Goal: Task Accomplishment & Management: Use online tool/utility

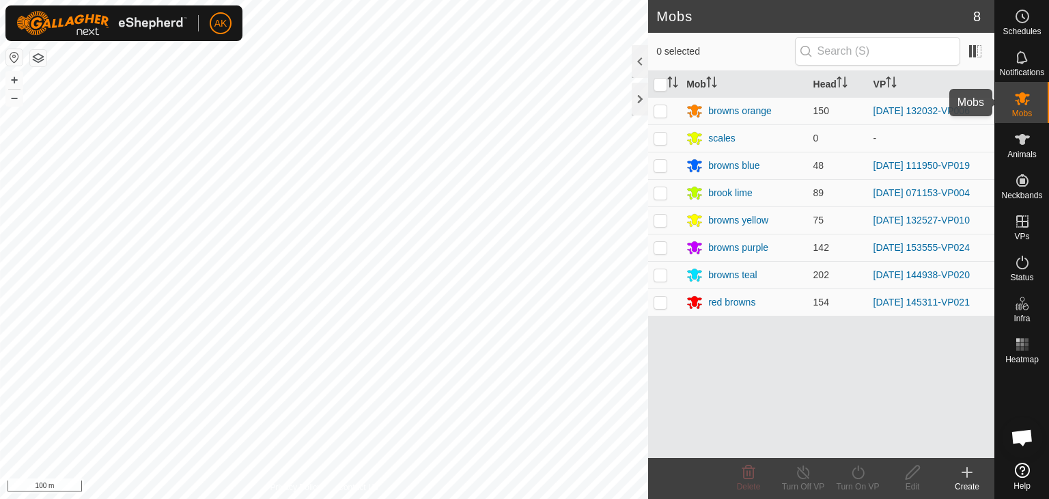
click at [1027, 102] on icon at bounding box center [1022, 98] width 15 height 13
click at [661, 301] on p-checkbox at bounding box center [661, 301] width 14 height 11
checkbox input "true"
click at [851, 473] on icon at bounding box center [858, 472] width 17 height 16
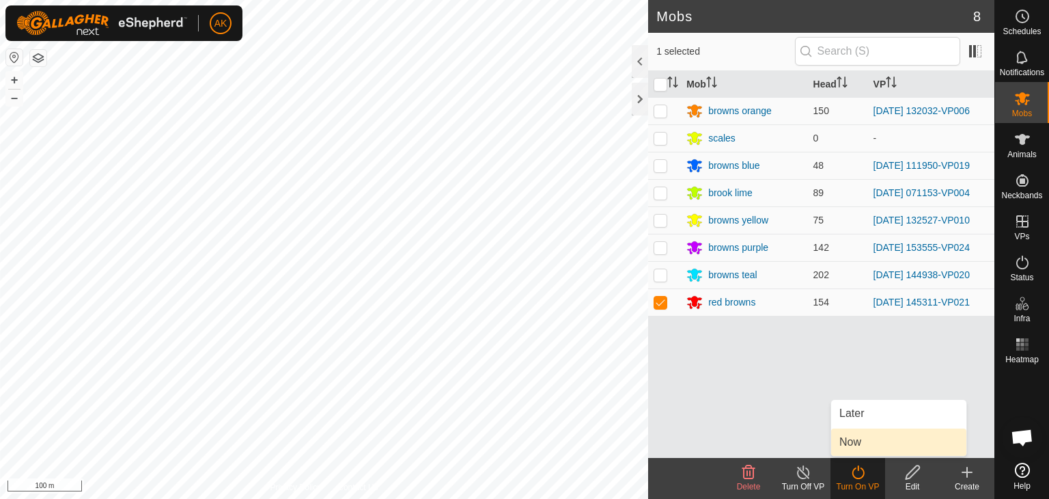
click at [863, 444] on link "Now" at bounding box center [898, 441] width 135 height 27
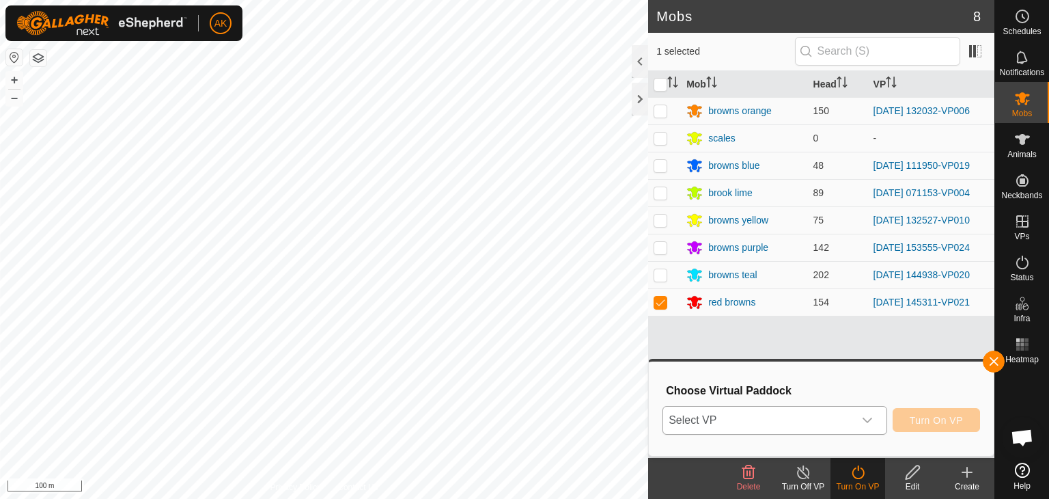
click at [854, 414] on div "dropdown trigger" at bounding box center [867, 419] width 27 height 27
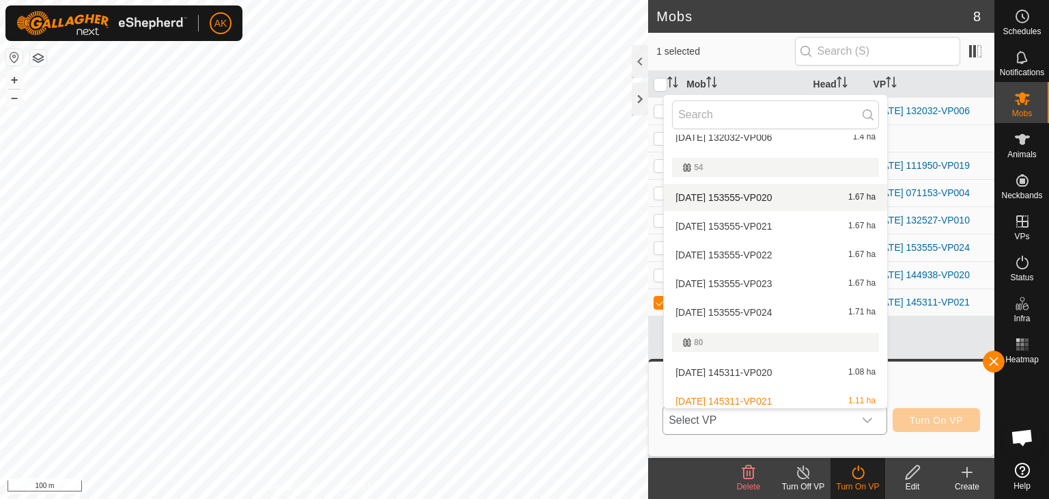
scroll to position [428, 0]
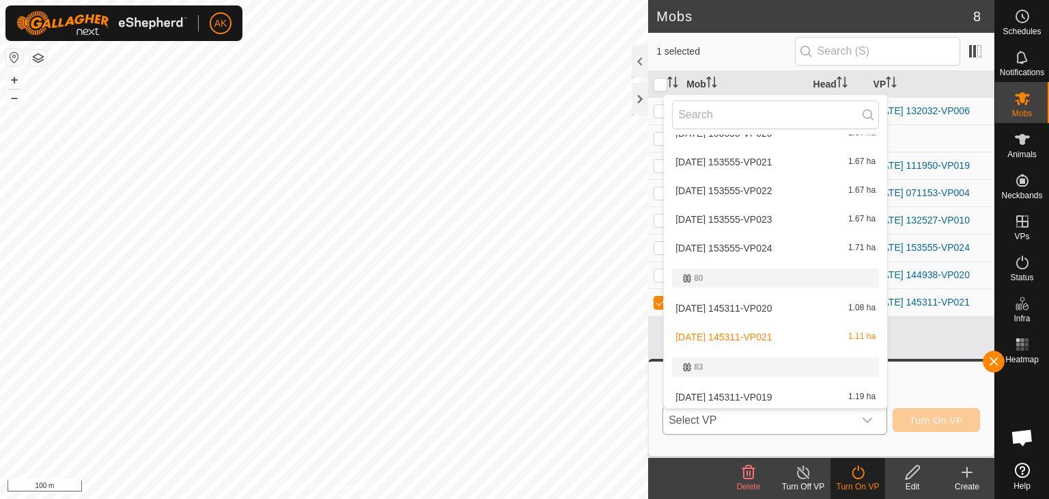
click at [736, 307] on li "2025-09-06 145311-VP020 1.08 ha" at bounding box center [775, 307] width 223 height 27
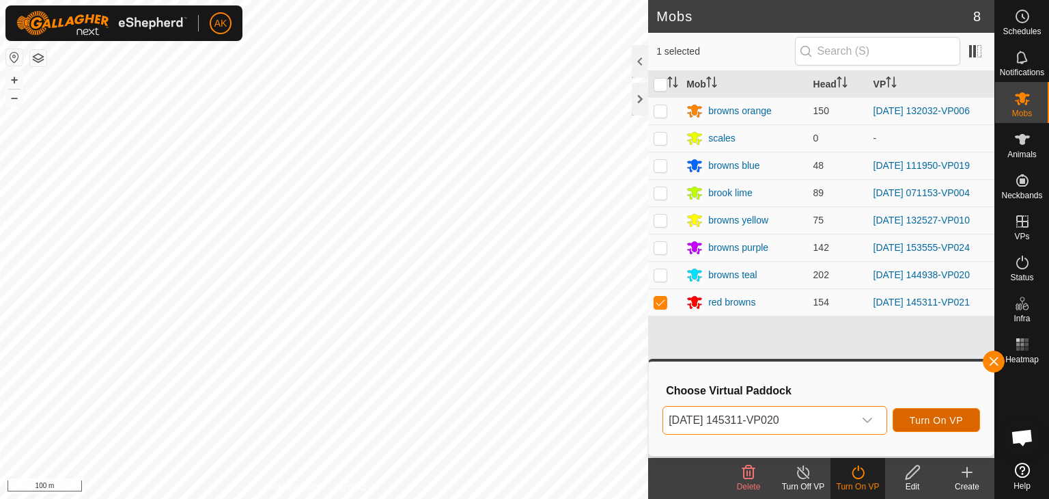
click at [928, 426] on button "Turn On VP" at bounding box center [936, 420] width 87 height 24
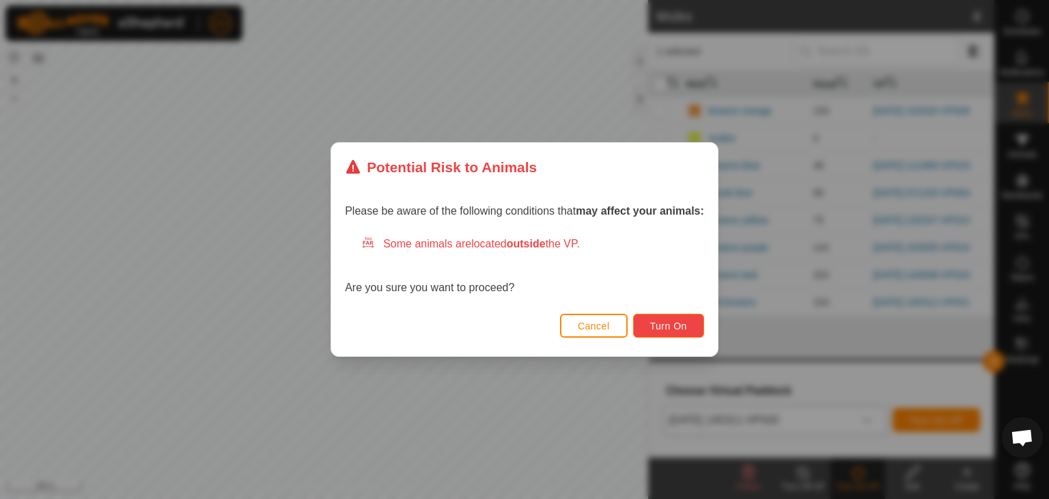
click at [680, 329] on span "Turn On" at bounding box center [668, 325] width 37 height 11
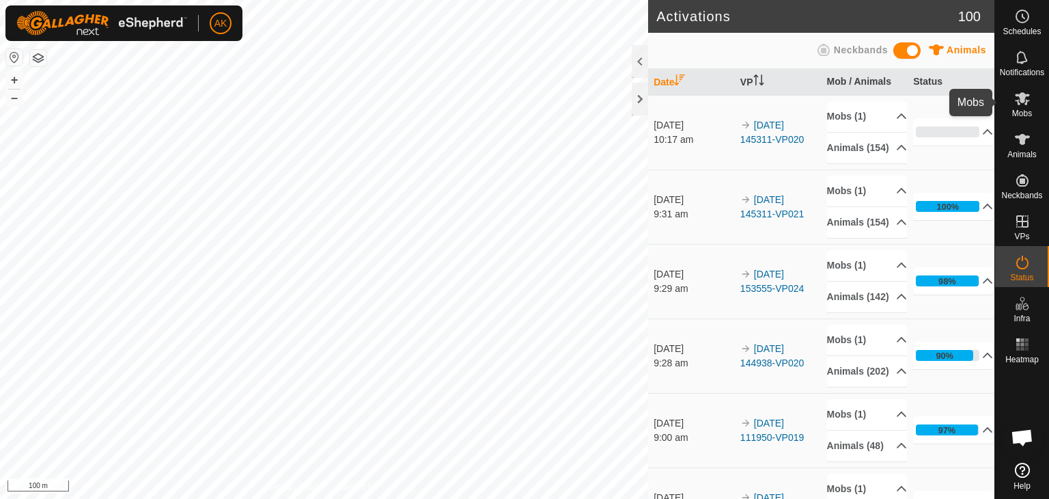
click at [1019, 107] on es-mob-svg-icon at bounding box center [1022, 98] width 25 height 22
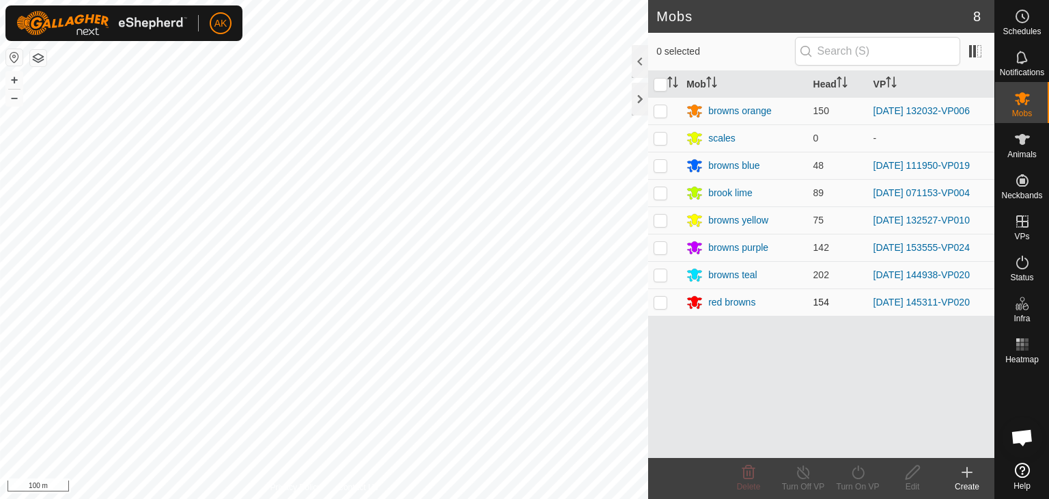
click at [664, 301] on p-checkbox at bounding box center [661, 301] width 14 height 11
checkbox input "true"
click at [859, 476] on icon at bounding box center [858, 472] width 17 height 16
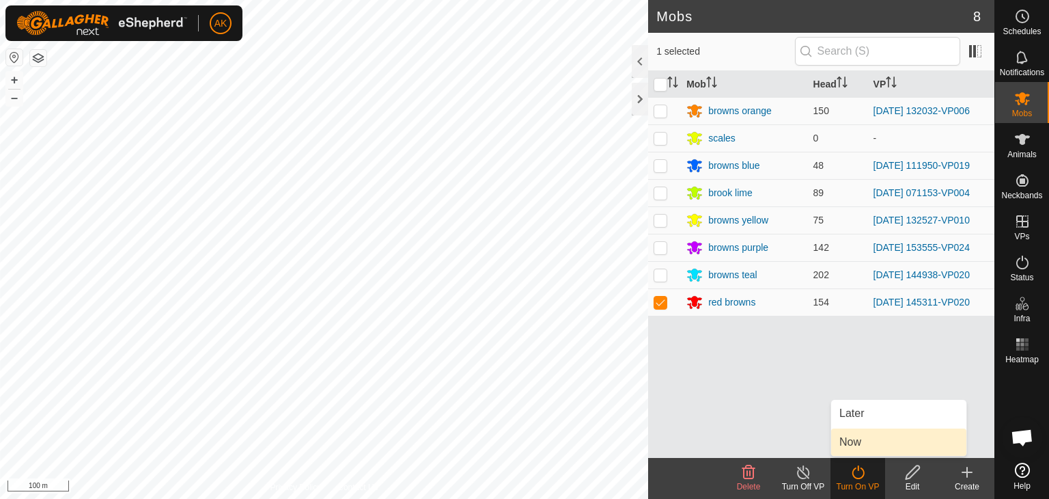
click at [854, 436] on link "Now" at bounding box center [898, 441] width 135 height 27
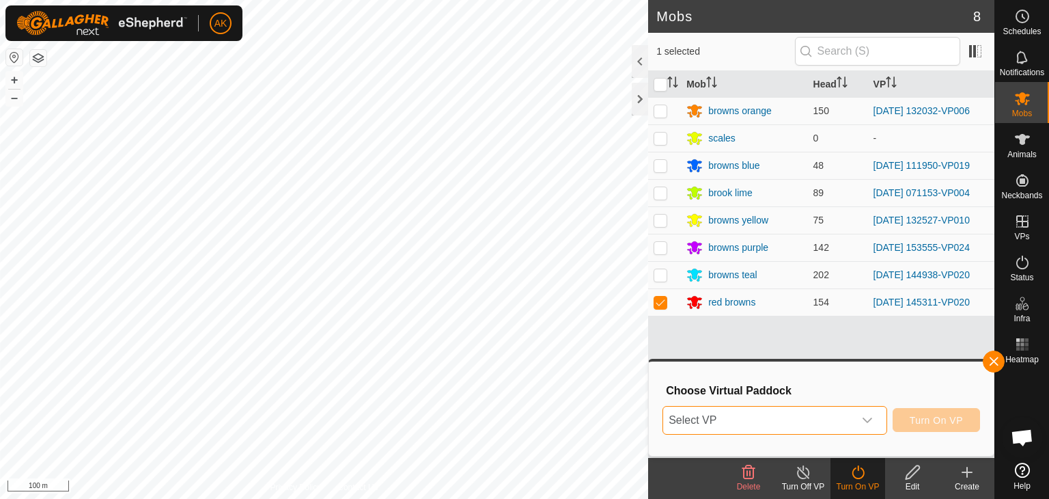
click at [792, 424] on span "Select VP" at bounding box center [758, 419] width 191 height 27
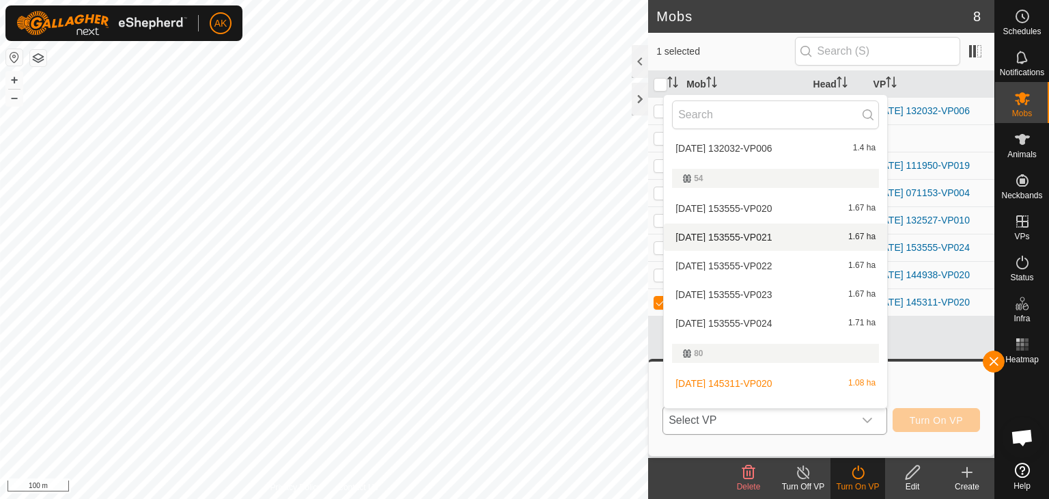
scroll to position [489, 0]
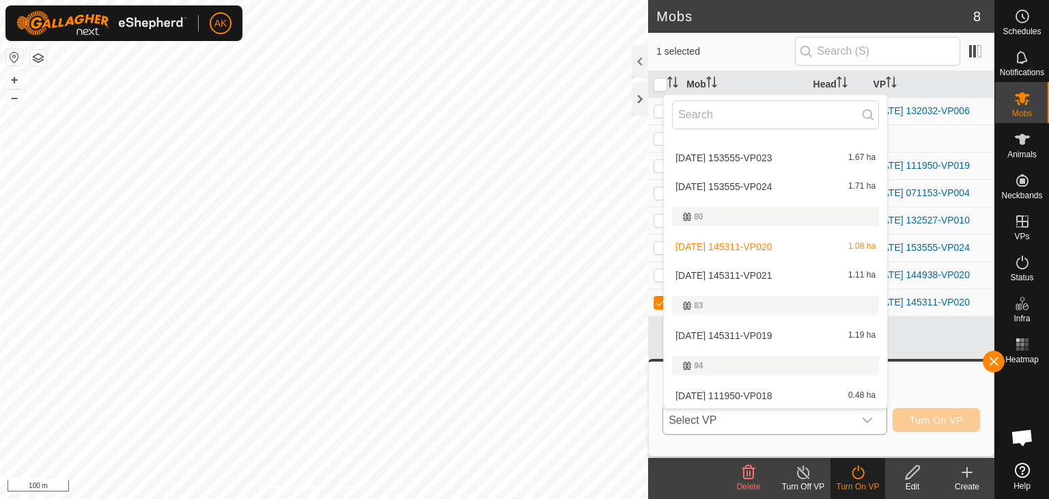
click at [749, 337] on li "2025-09-06 145311-VP019 1.19 ha" at bounding box center [775, 335] width 223 height 27
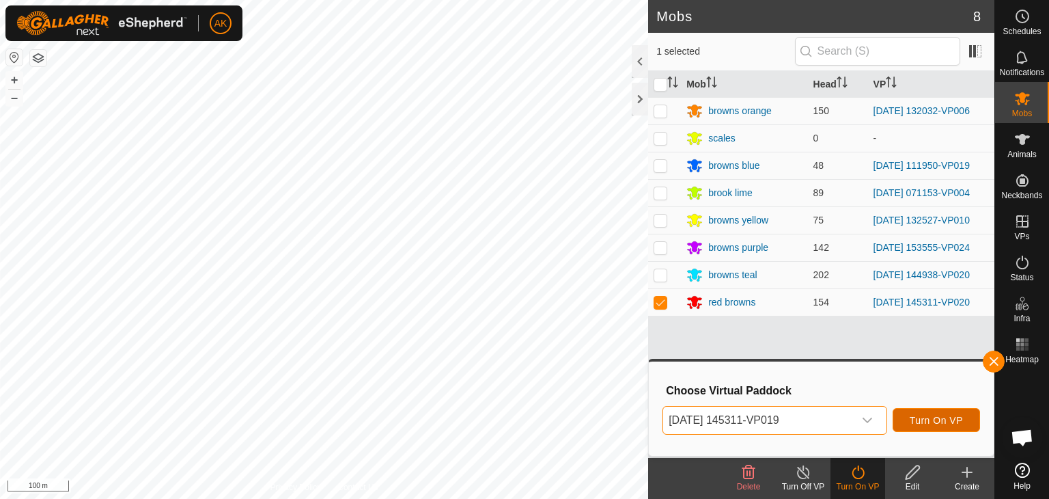
click at [941, 422] on span "Turn On VP" at bounding box center [936, 420] width 53 height 11
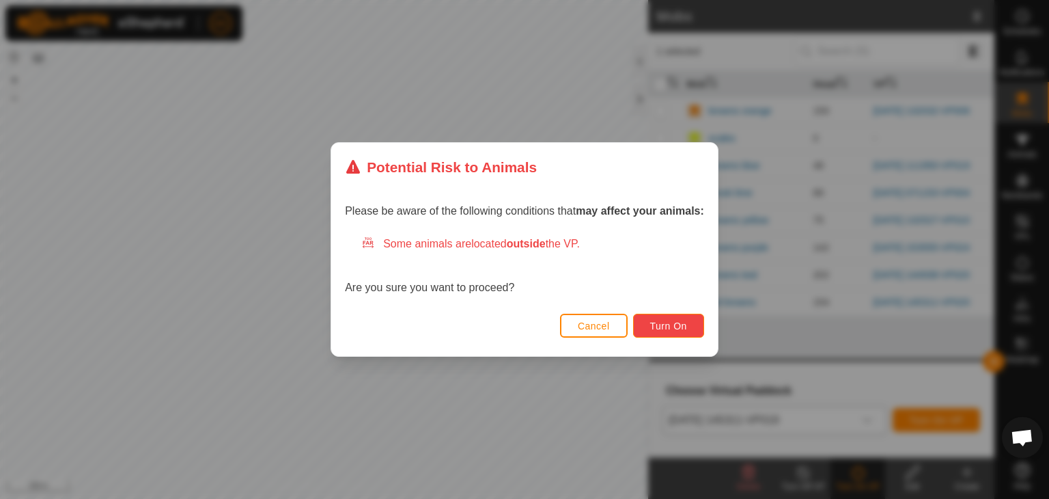
click at [669, 318] on button "Turn On" at bounding box center [668, 326] width 71 height 24
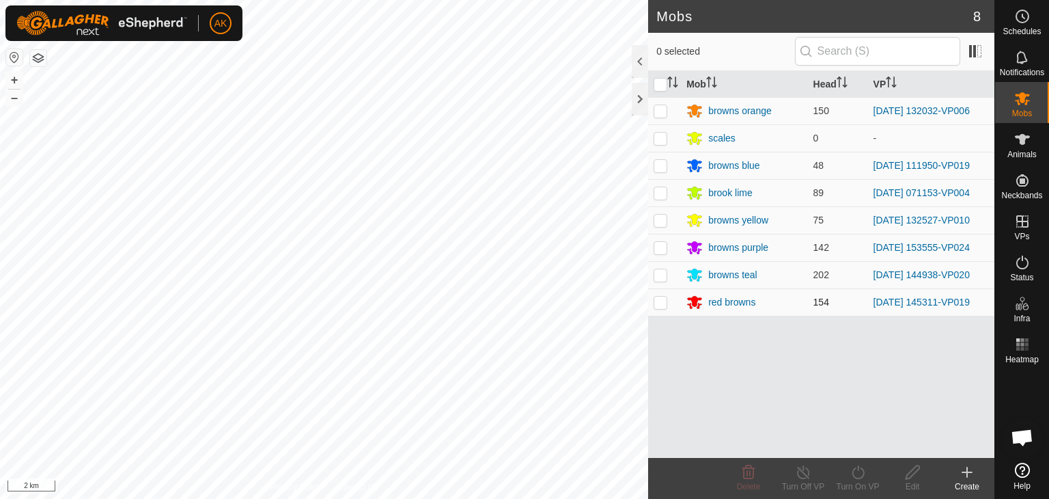
click at [659, 307] on td at bounding box center [664, 301] width 33 height 27
checkbox input "true"
click at [858, 477] on icon at bounding box center [858, 472] width 17 height 16
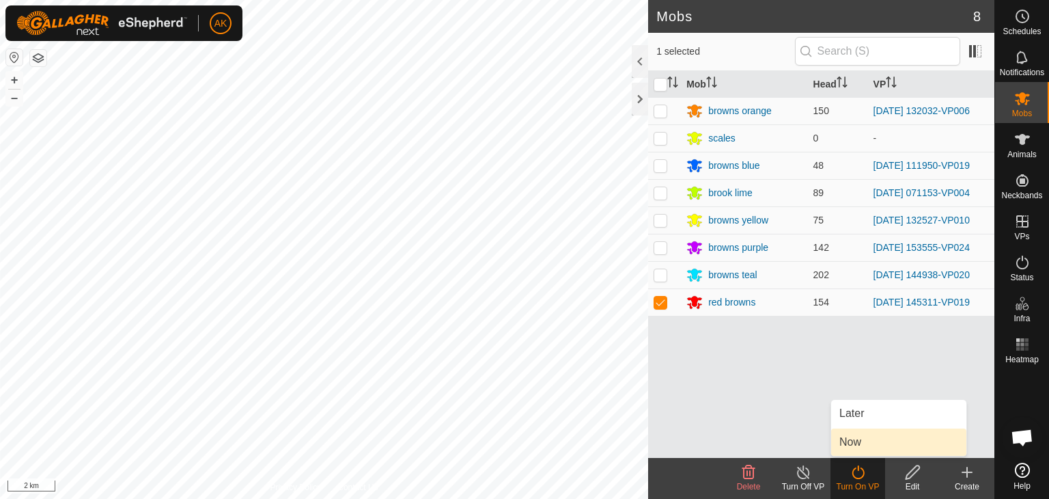
click at [857, 444] on link "Now" at bounding box center [898, 441] width 135 height 27
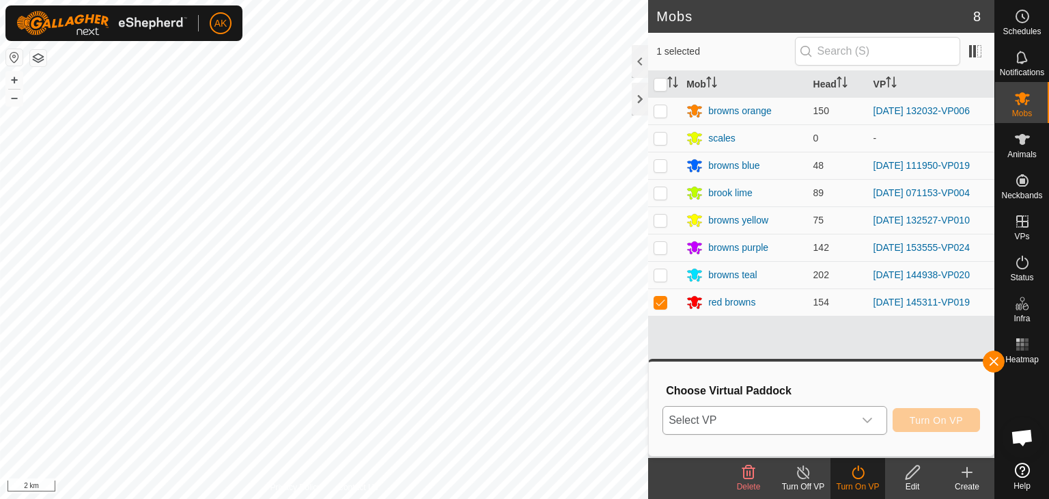
click at [839, 421] on span "Select VP" at bounding box center [758, 419] width 191 height 27
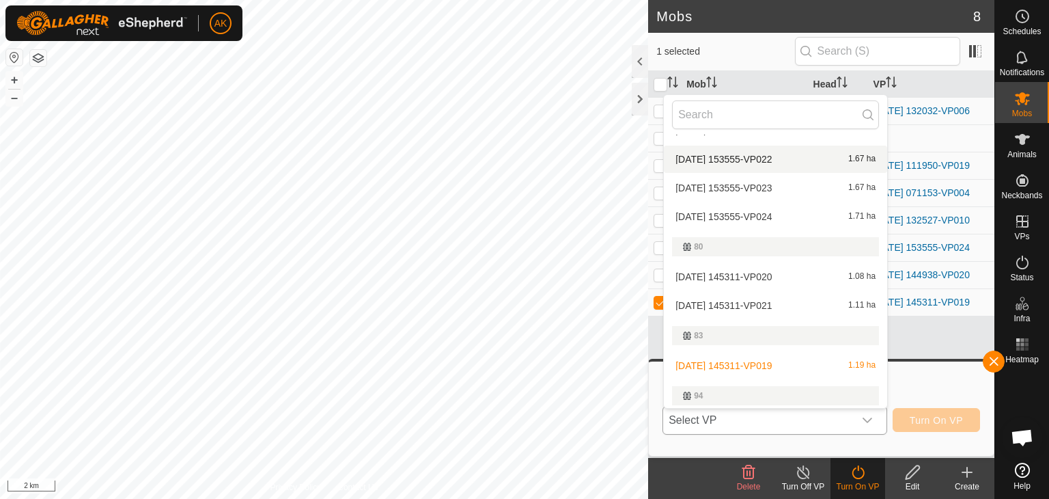
scroll to position [633, 0]
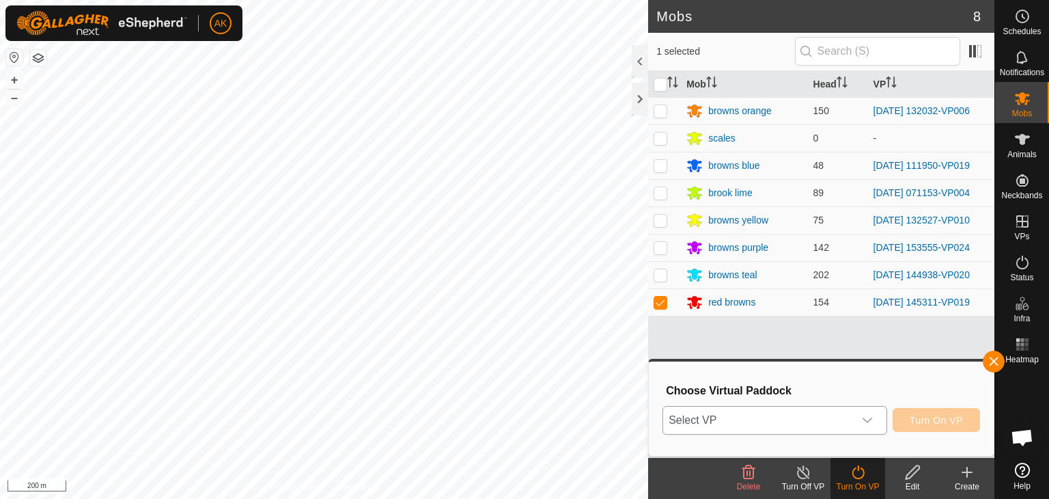
click at [870, 415] on icon "dropdown trigger" at bounding box center [867, 420] width 11 height 11
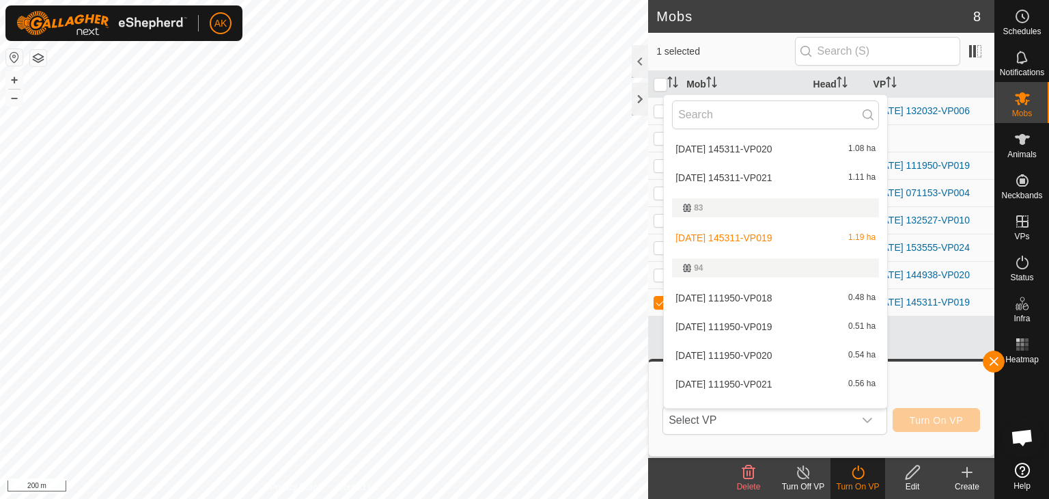
scroll to position [564, 0]
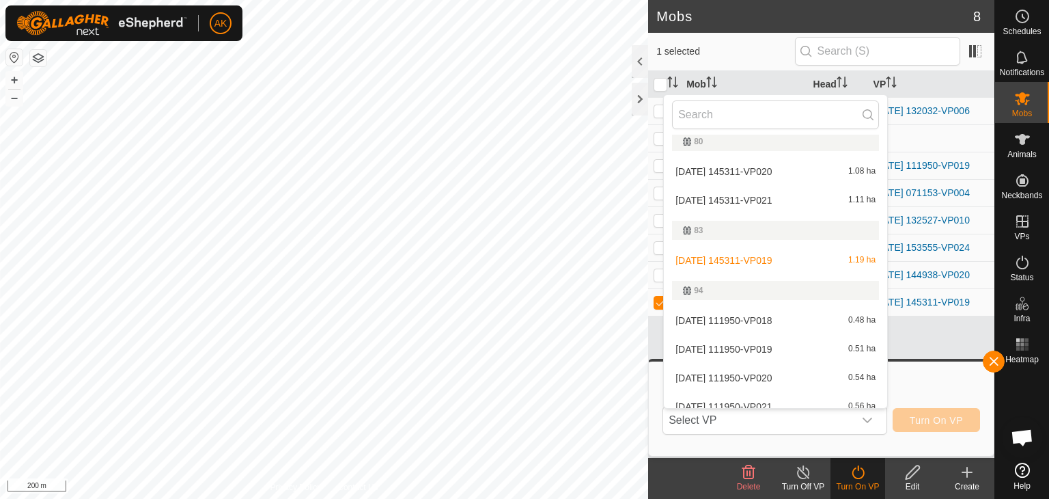
click at [741, 254] on li "2025-09-06 145311-VP019 1.19 ha" at bounding box center [775, 260] width 223 height 27
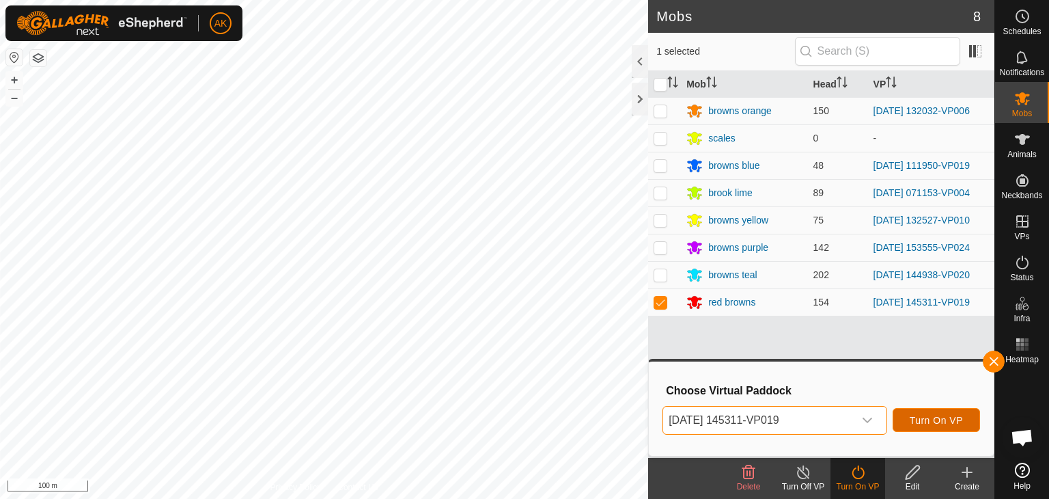
click at [926, 420] on span "Turn On VP" at bounding box center [936, 420] width 53 height 11
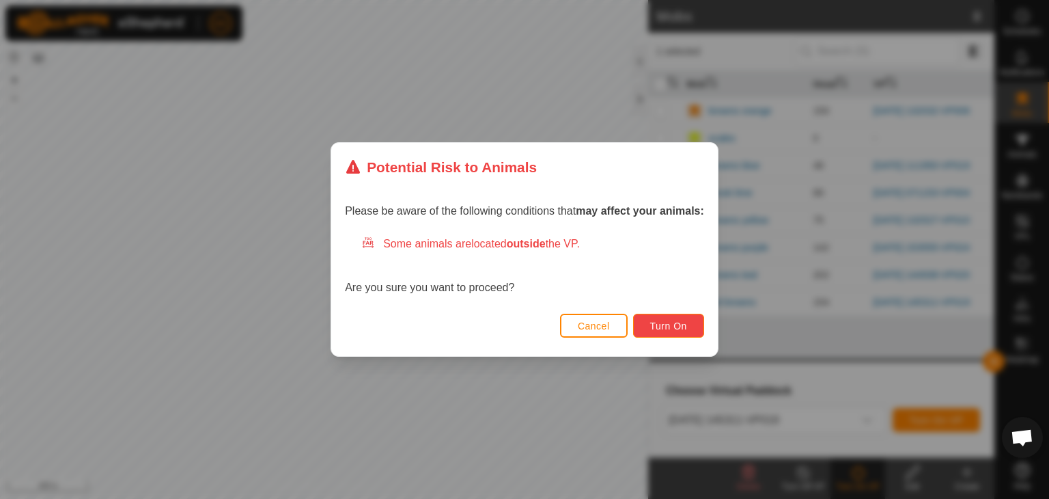
click at [663, 325] on span "Turn On" at bounding box center [668, 325] width 37 height 11
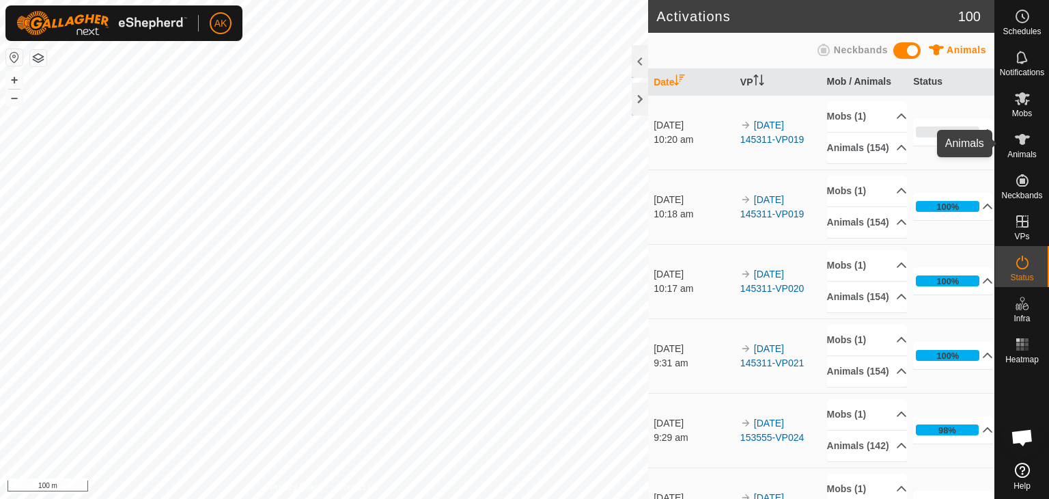
click at [1025, 146] on icon at bounding box center [1022, 139] width 16 height 16
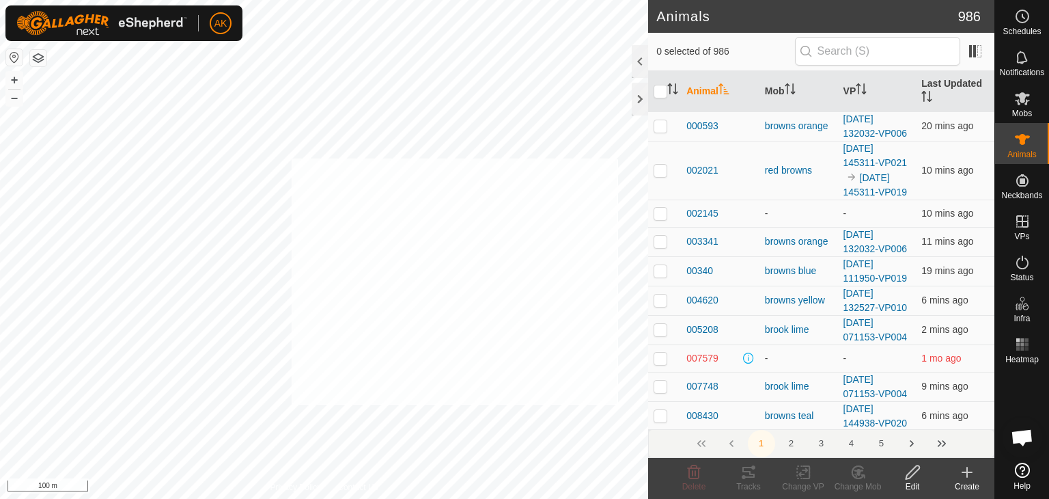
checkbox input "true"
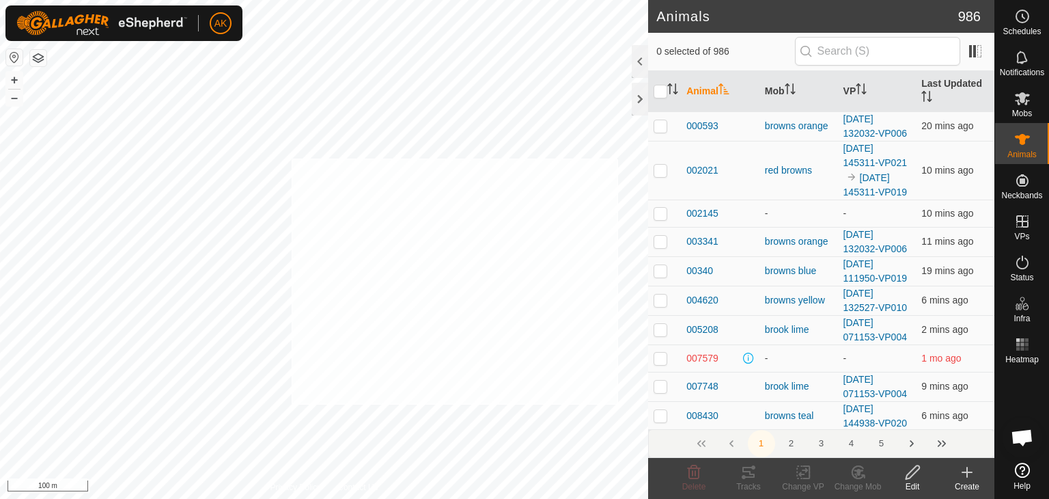
checkbox input "true"
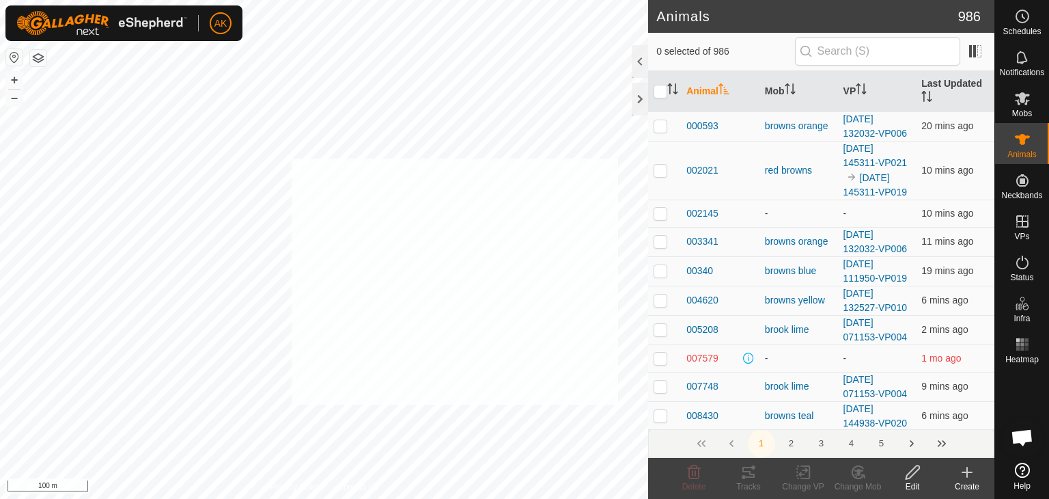
checkbox input "true"
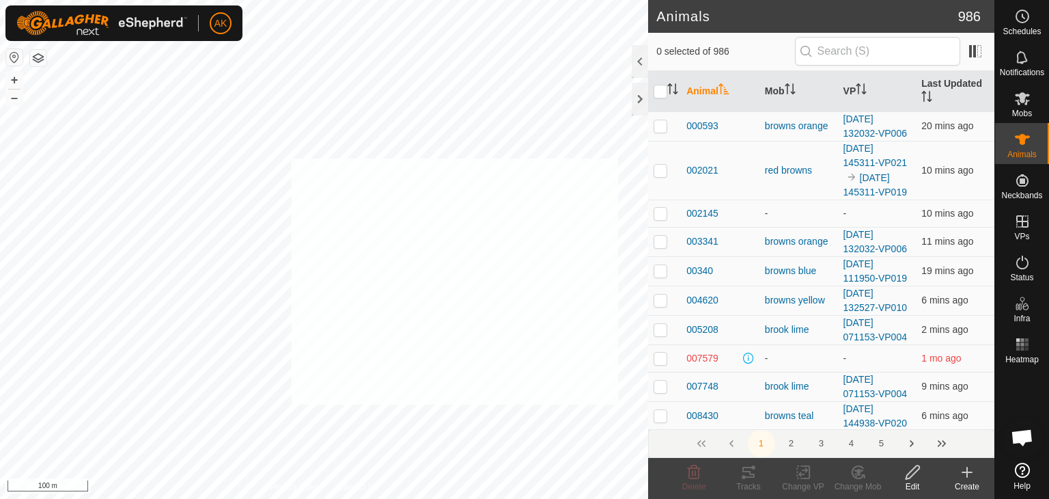
checkbox input "true"
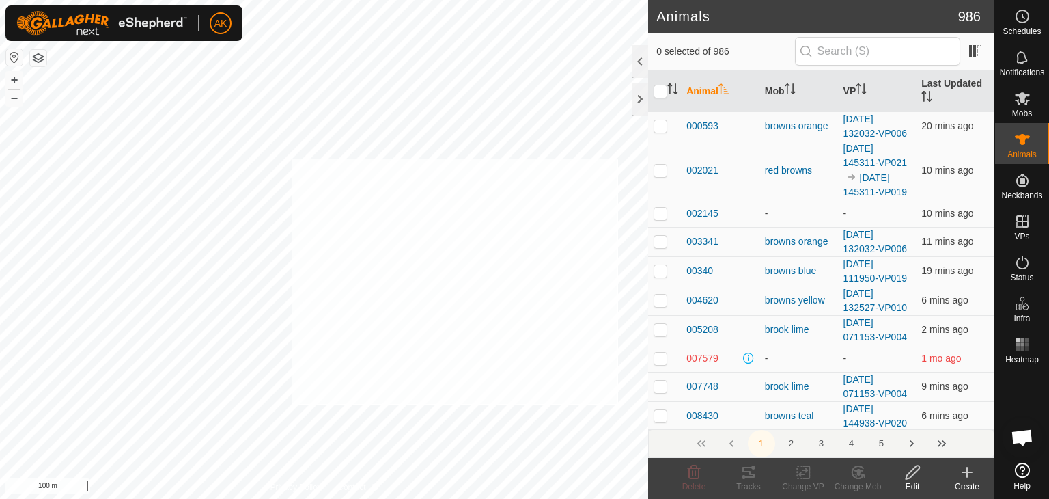
checkbox input "true"
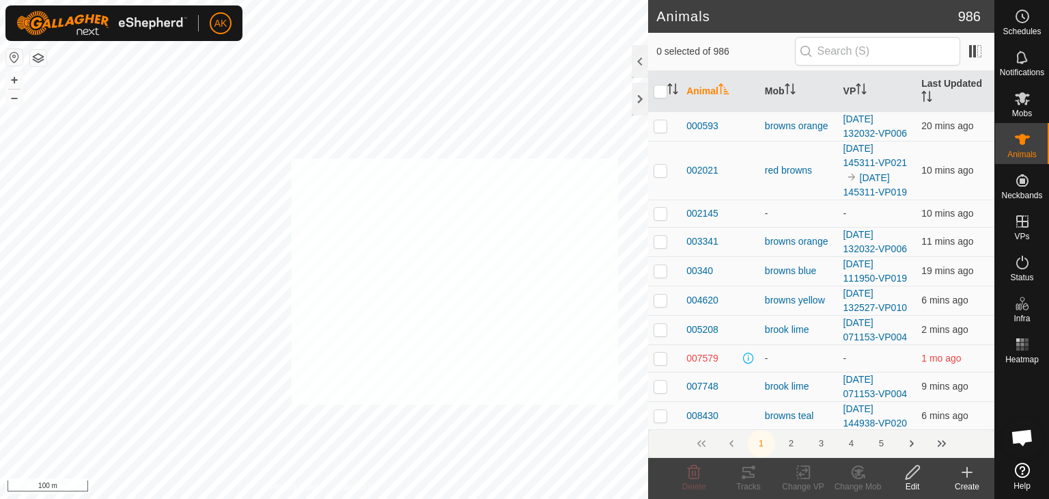
checkbox input "true"
click at [857, 472] on icon at bounding box center [859, 472] width 10 height 7
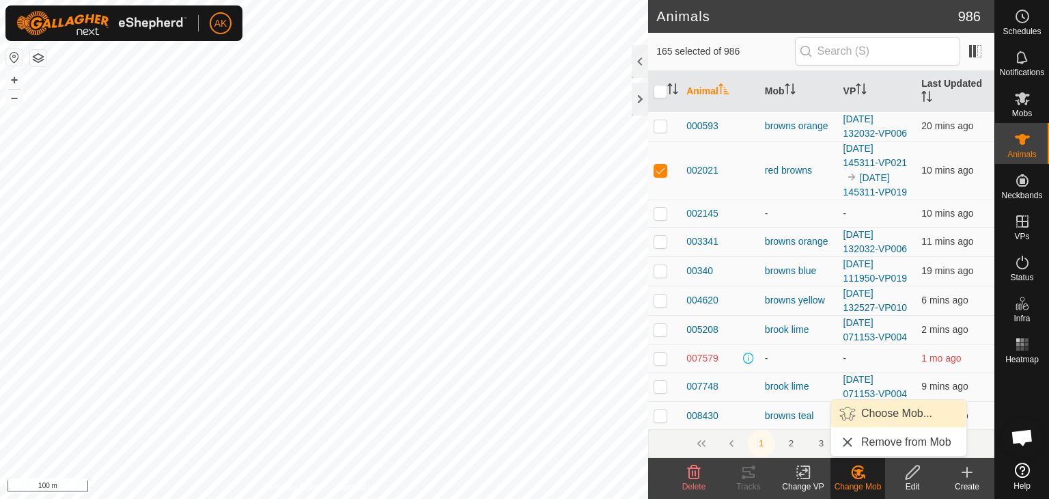
click at [874, 413] on link "Choose Mob..." at bounding box center [898, 413] width 135 height 27
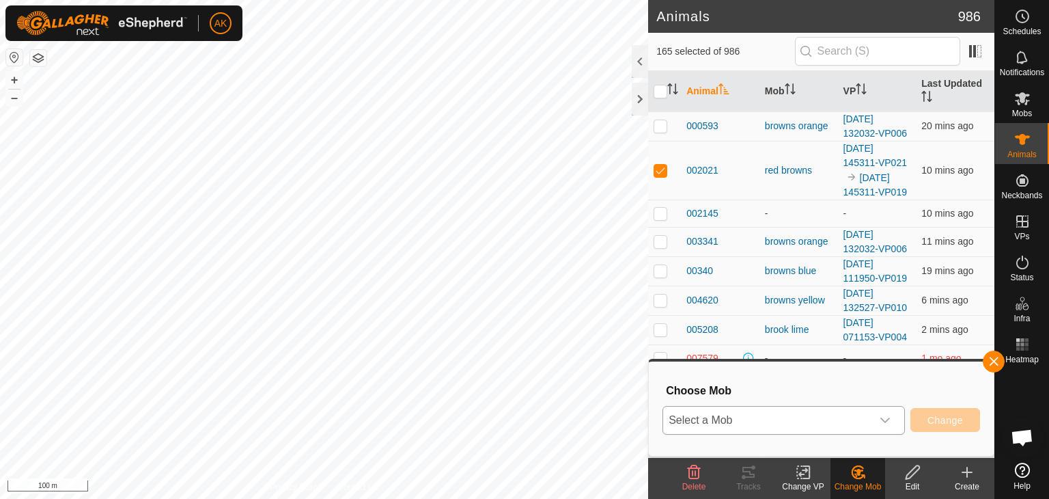
click at [872, 419] on div "dropdown trigger" at bounding box center [885, 419] width 27 height 27
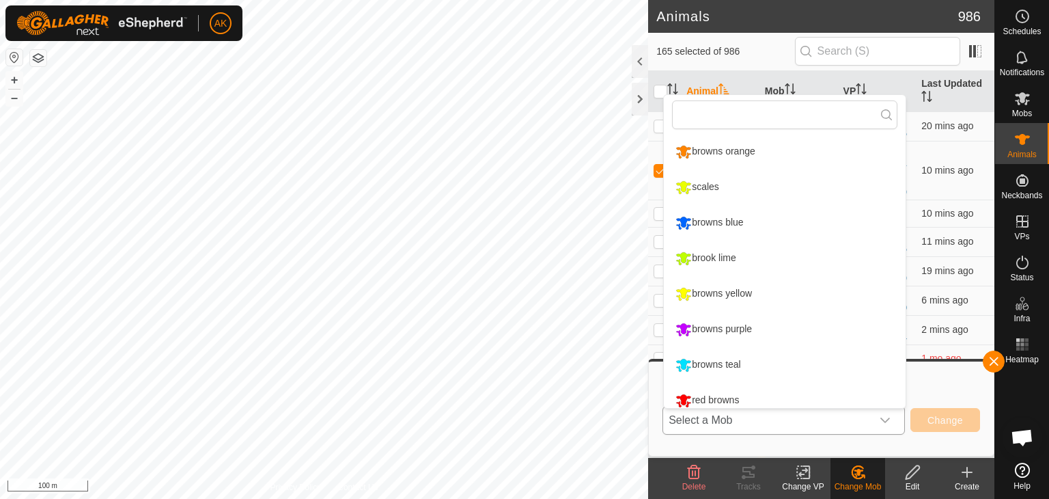
scroll to position [10, 0]
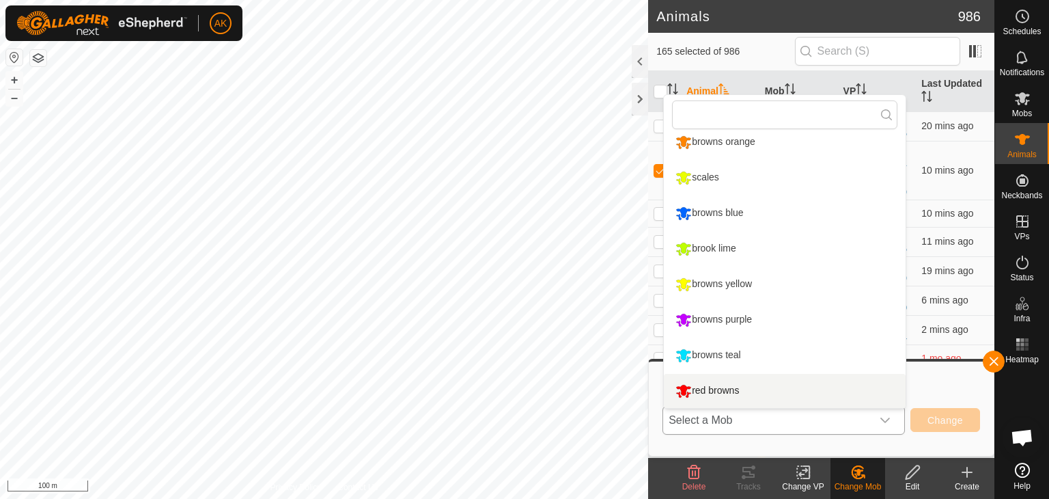
click at [712, 389] on li "red browns" at bounding box center [785, 391] width 242 height 34
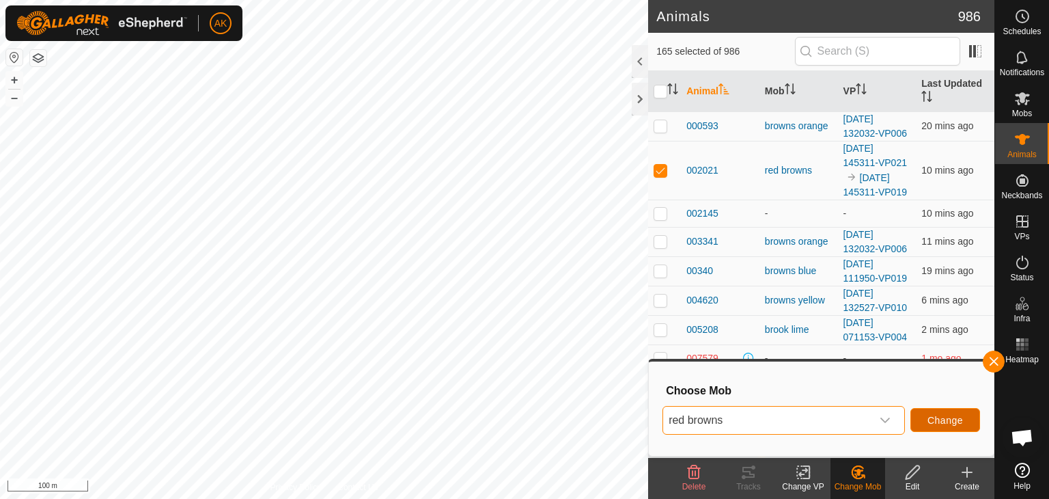
click at [937, 422] on span "Change" at bounding box center [946, 420] width 36 height 11
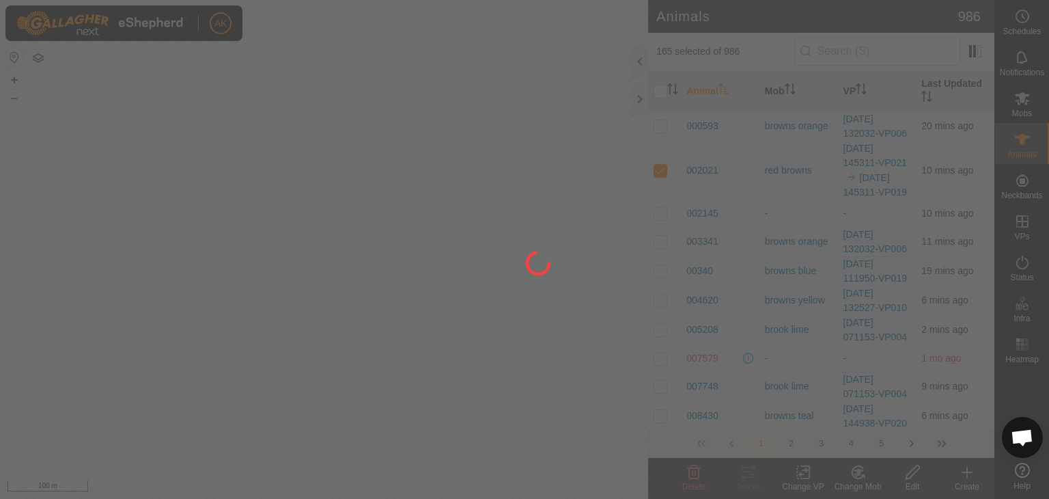
checkbox input "false"
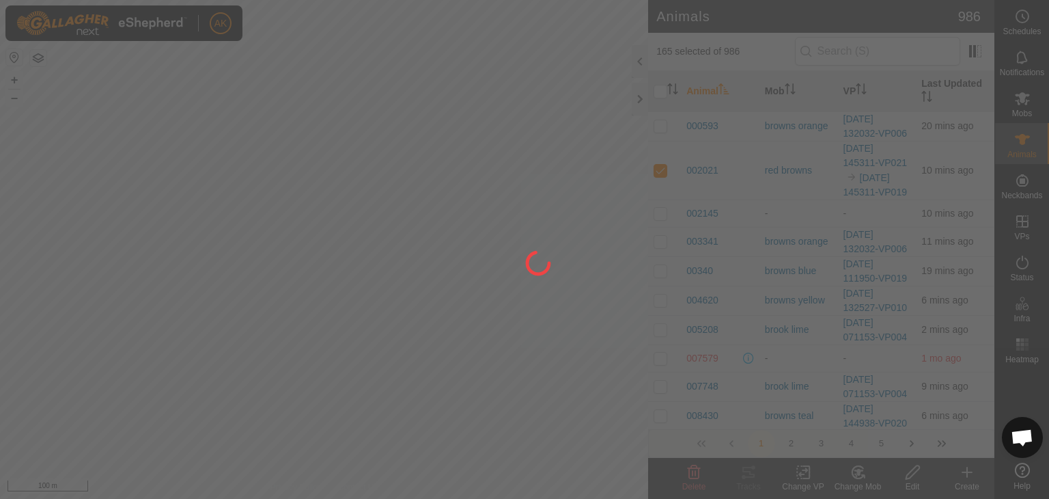
checkbox input "false"
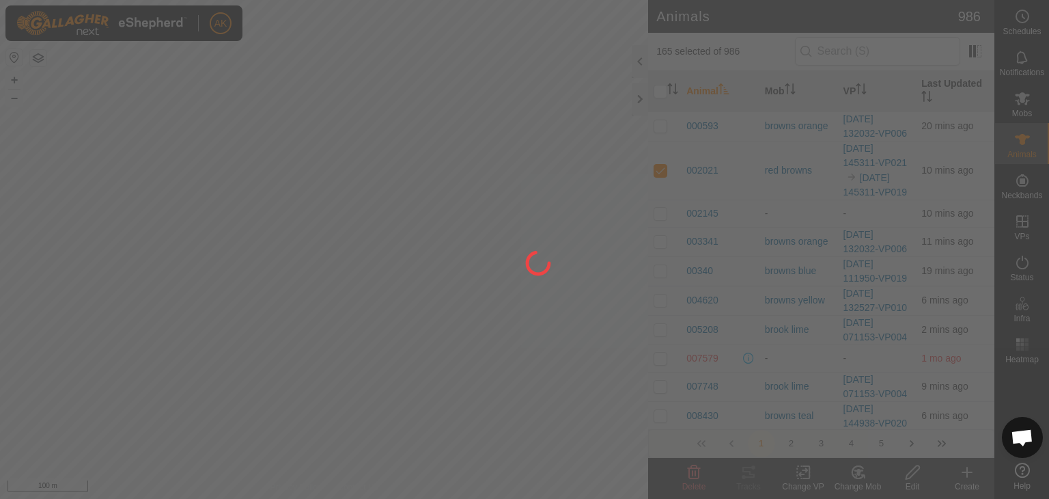
checkbox input "false"
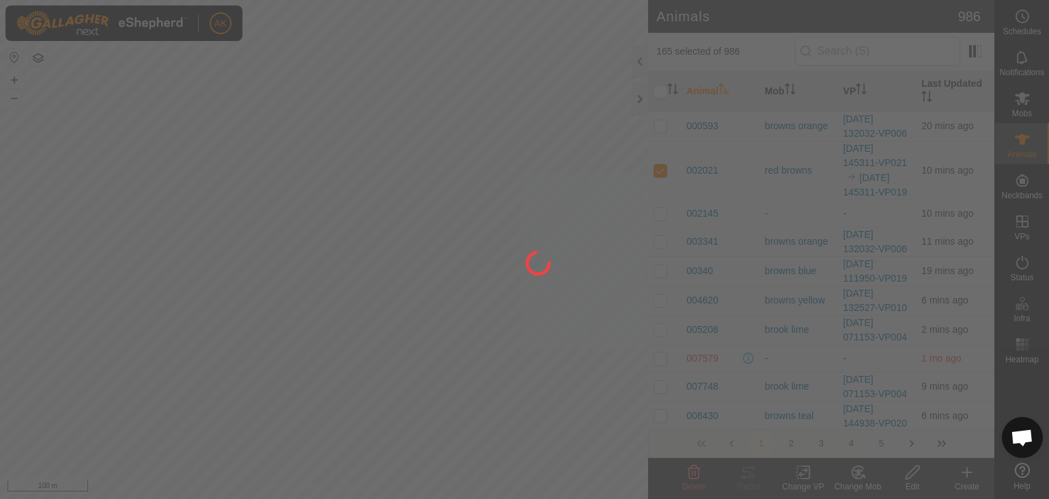
checkbox input "false"
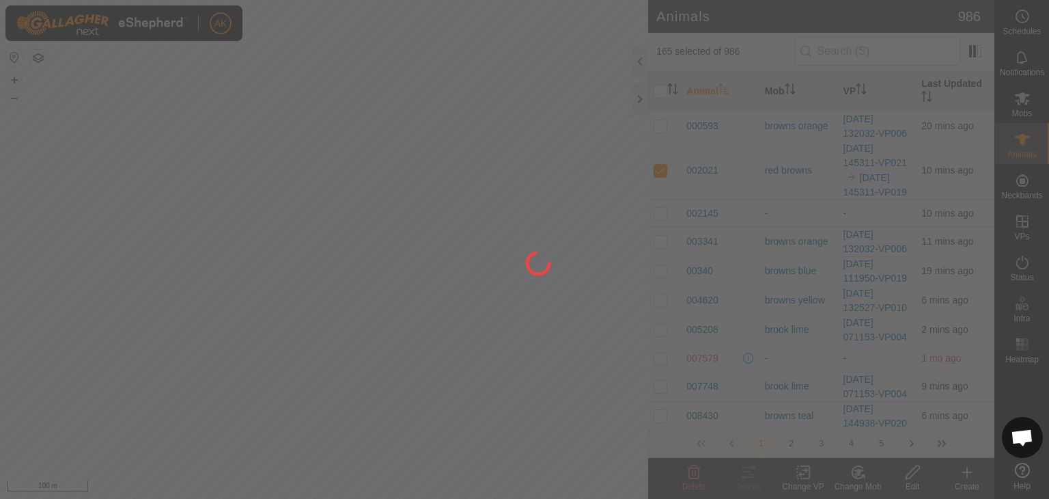
checkbox input "false"
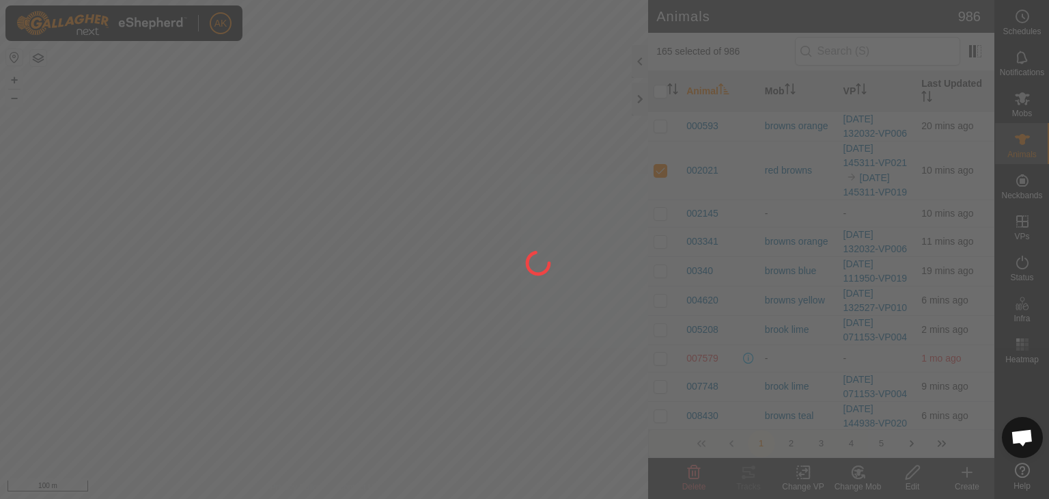
checkbox input "false"
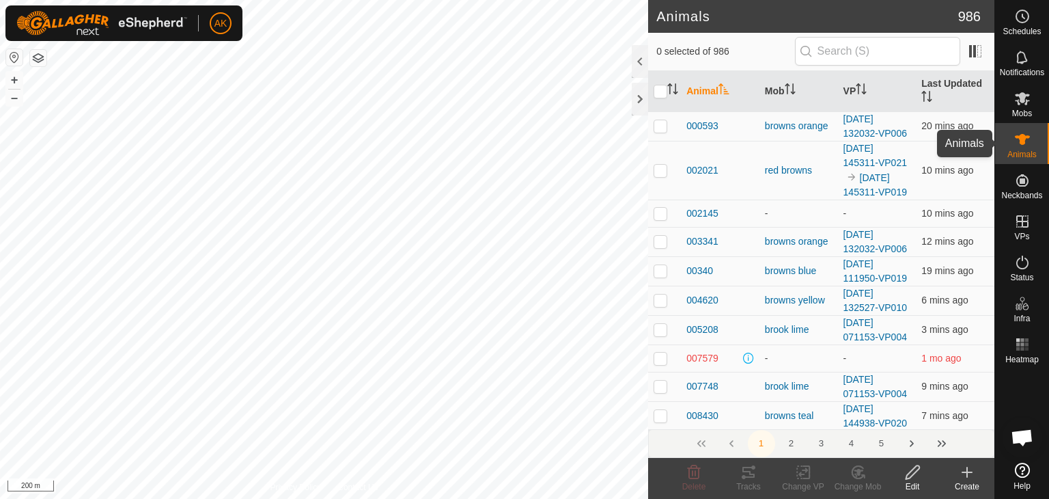
click at [1019, 138] on icon at bounding box center [1022, 139] width 15 height 11
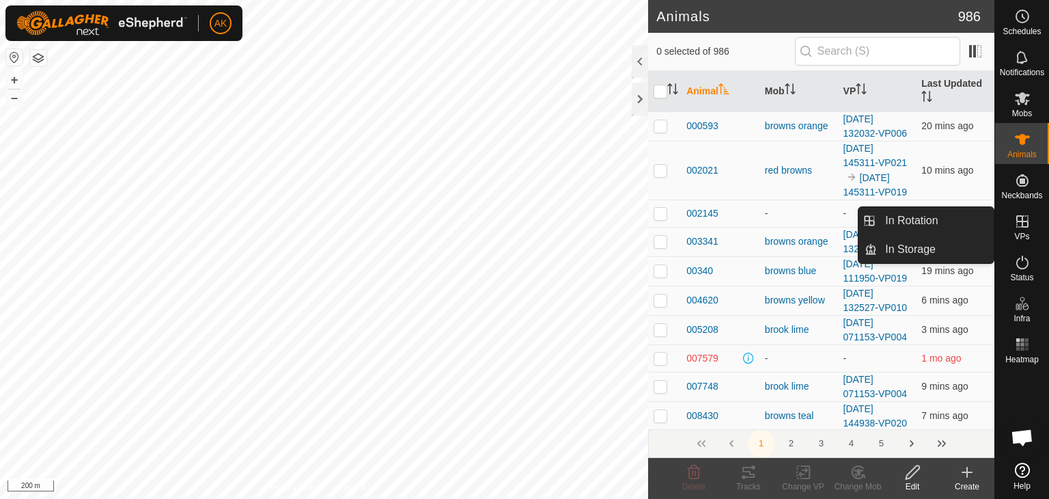
click at [1019, 225] on icon at bounding box center [1022, 221] width 16 height 16
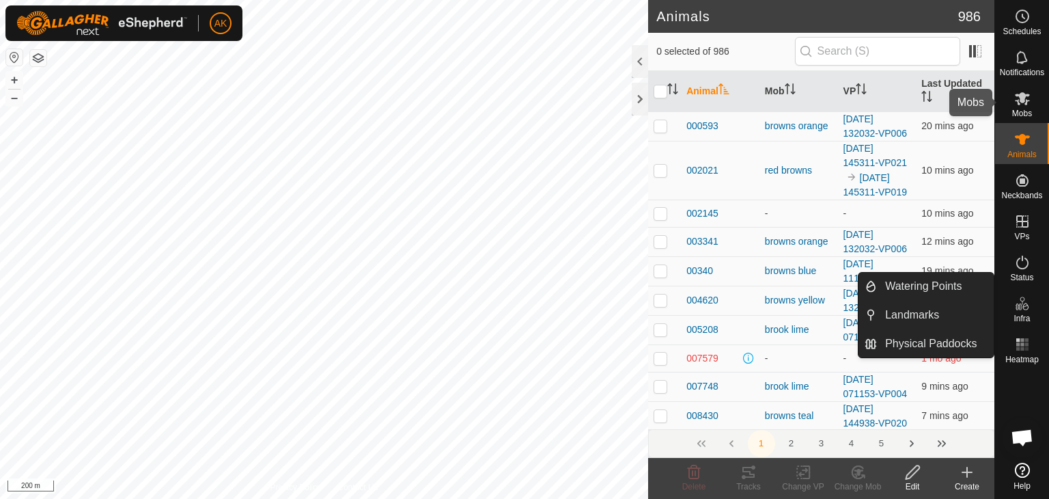
click at [1019, 110] on span "Mobs" at bounding box center [1022, 113] width 20 height 8
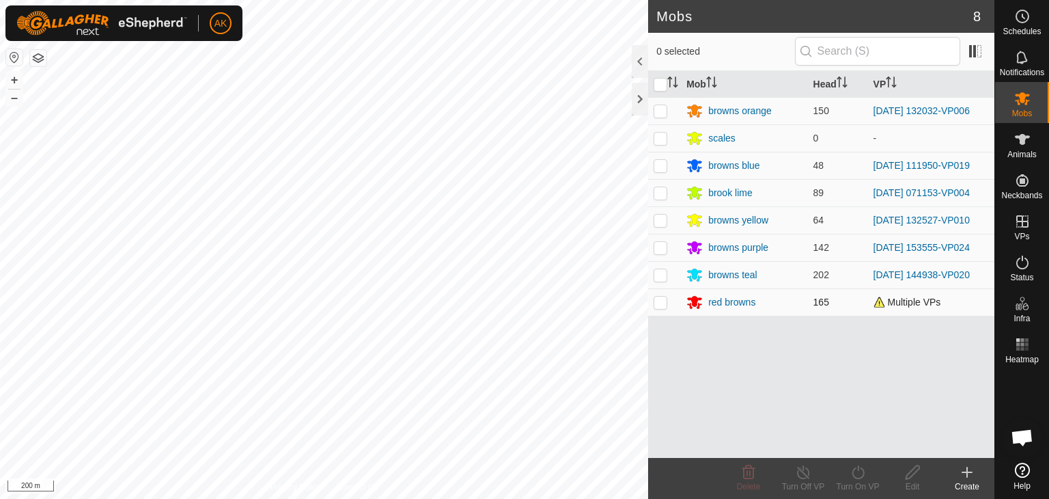
click at [663, 302] on p-checkbox at bounding box center [661, 301] width 14 height 11
checkbox input "true"
click at [850, 469] on icon at bounding box center [858, 472] width 17 height 16
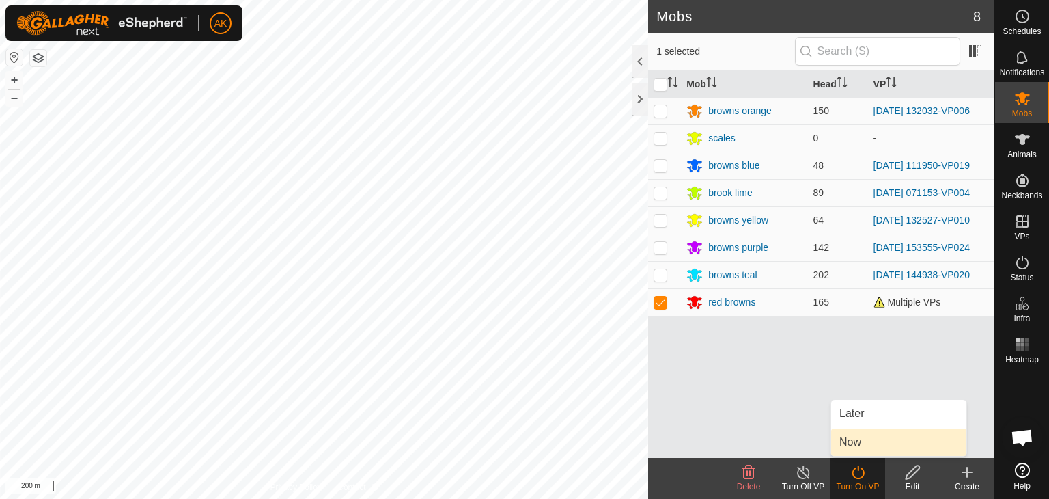
click at [846, 432] on link "Now" at bounding box center [898, 441] width 135 height 27
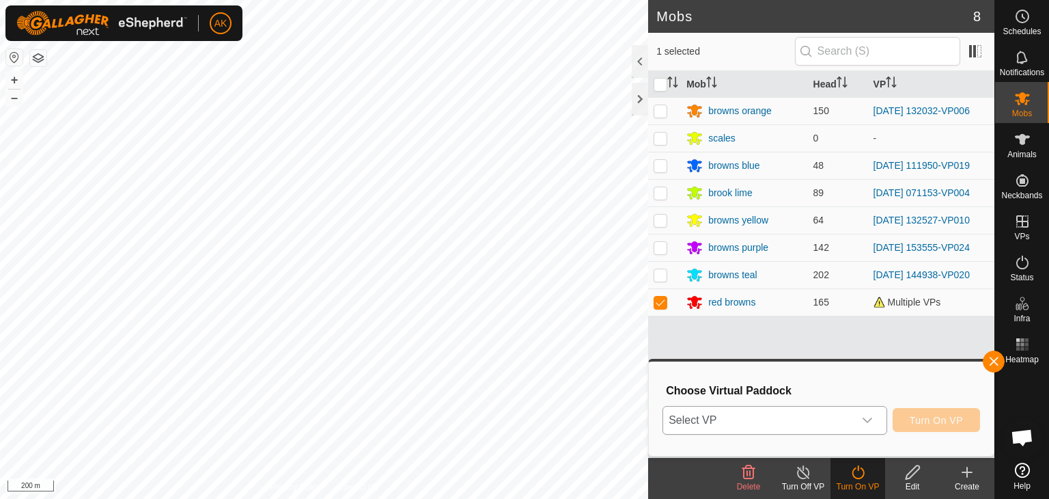
click at [792, 415] on span "Select VP" at bounding box center [758, 419] width 191 height 27
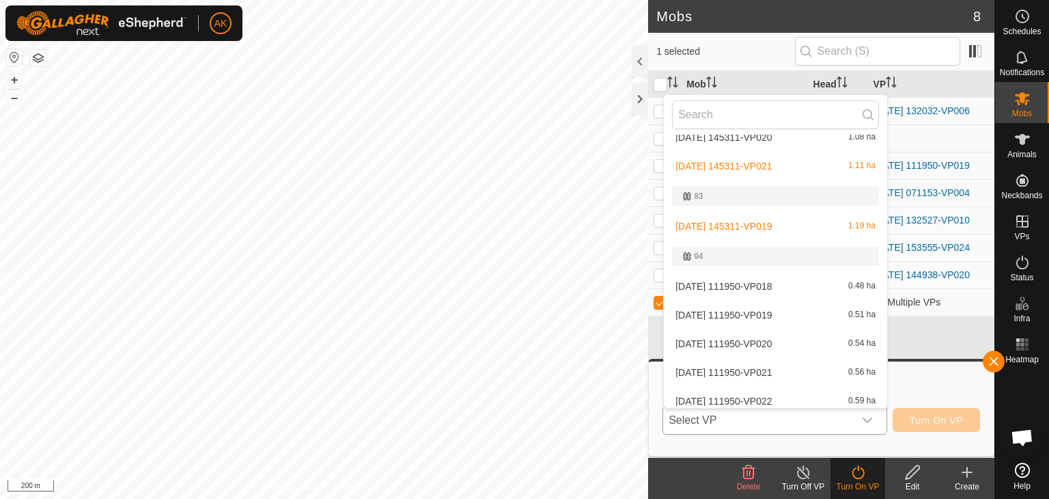
scroll to position [633, 0]
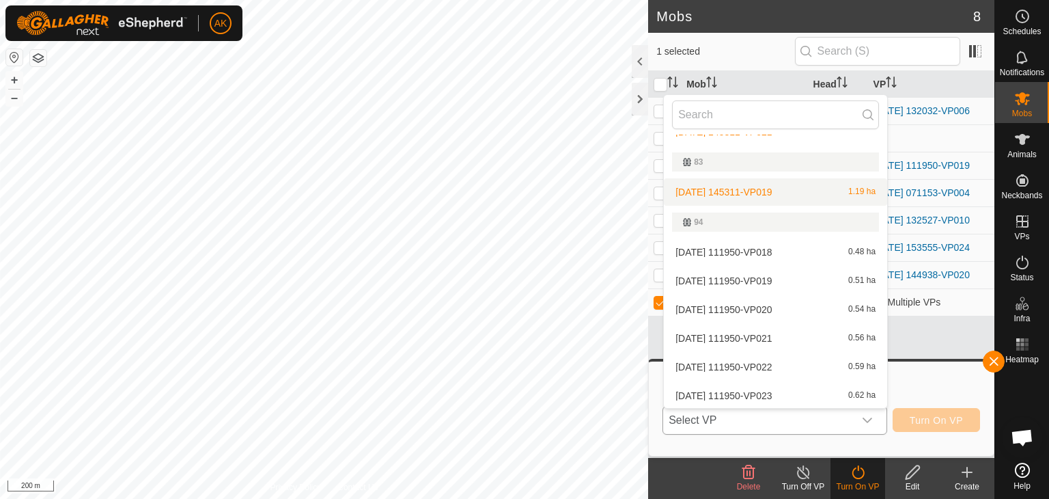
click at [759, 184] on li "2025-09-06 145311-VP019 1.19 ha" at bounding box center [775, 191] width 223 height 27
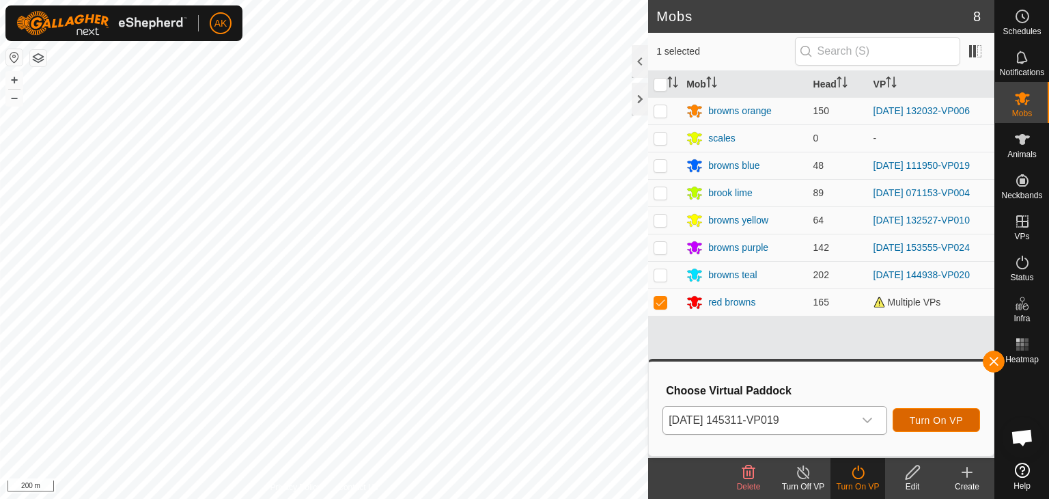
click at [947, 421] on span "Turn On VP" at bounding box center [936, 420] width 53 height 11
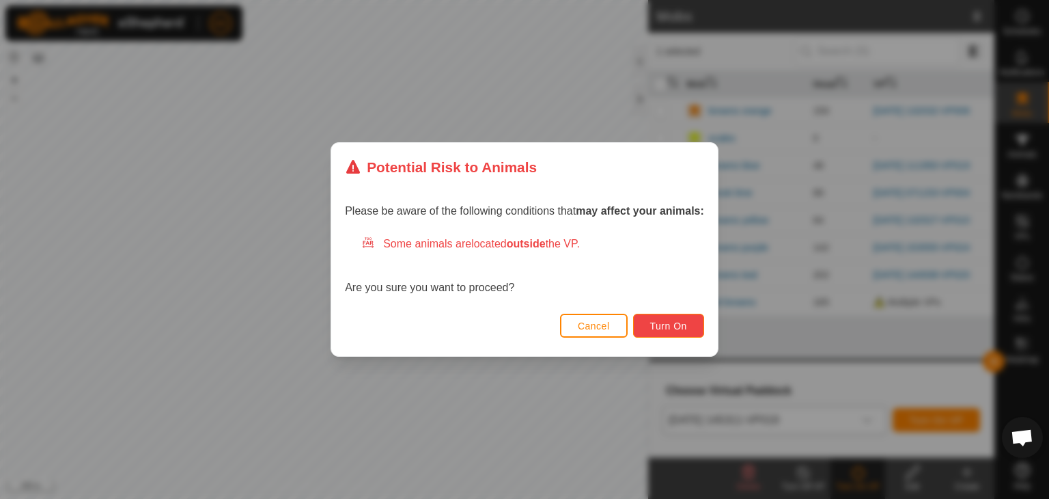
click at [646, 324] on button "Turn On" at bounding box center [668, 326] width 71 height 24
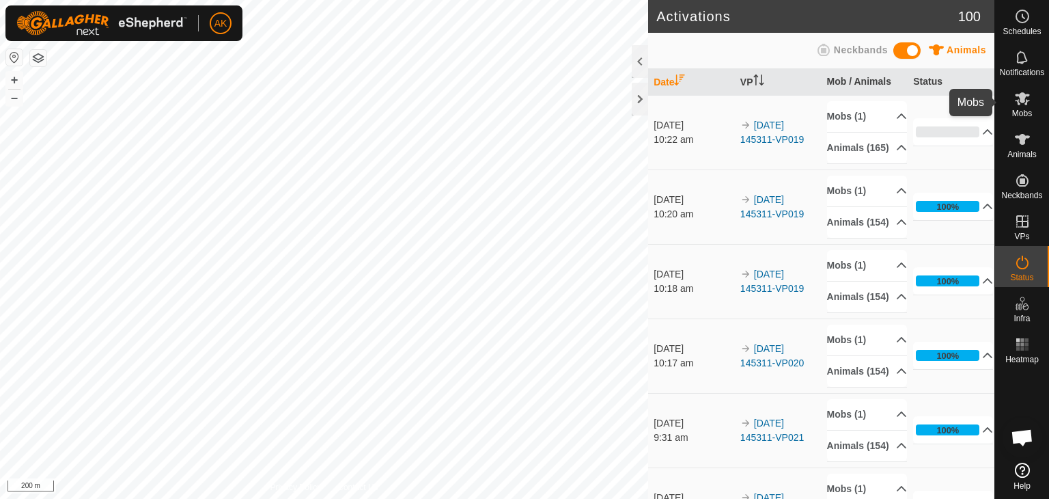
click at [1027, 97] on icon at bounding box center [1022, 98] width 16 height 16
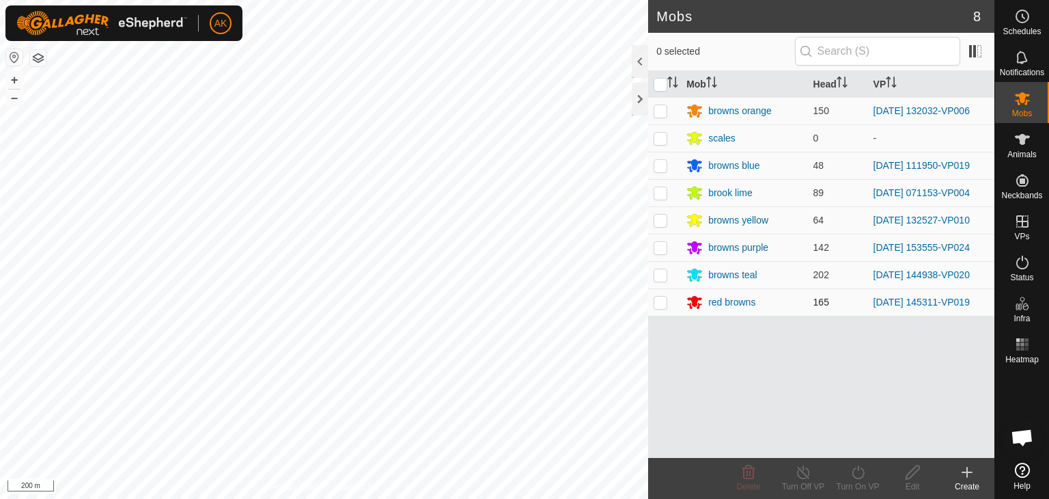
click at [654, 307] on p-checkbox at bounding box center [661, 301] width 14 height 11
checkbox input "true"
click at [855, 471] on icon at bounding box center [858, 472] width 17 height 16
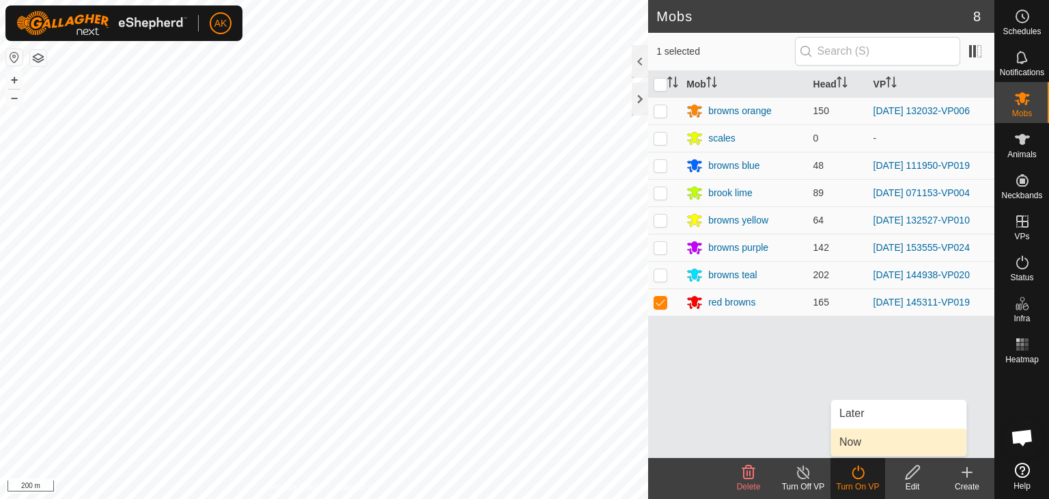
click at [862, 437] on link "Now" at bounding box center [898, 441] width 135 height 27
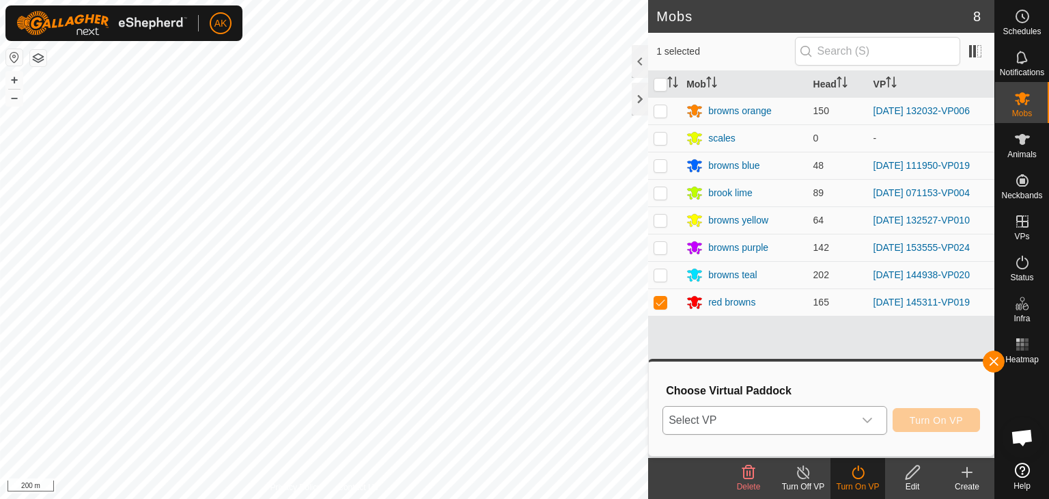
click at [862, 414] on div "dropdown trigger" at bounding box center [867, 419] width 27 height 27
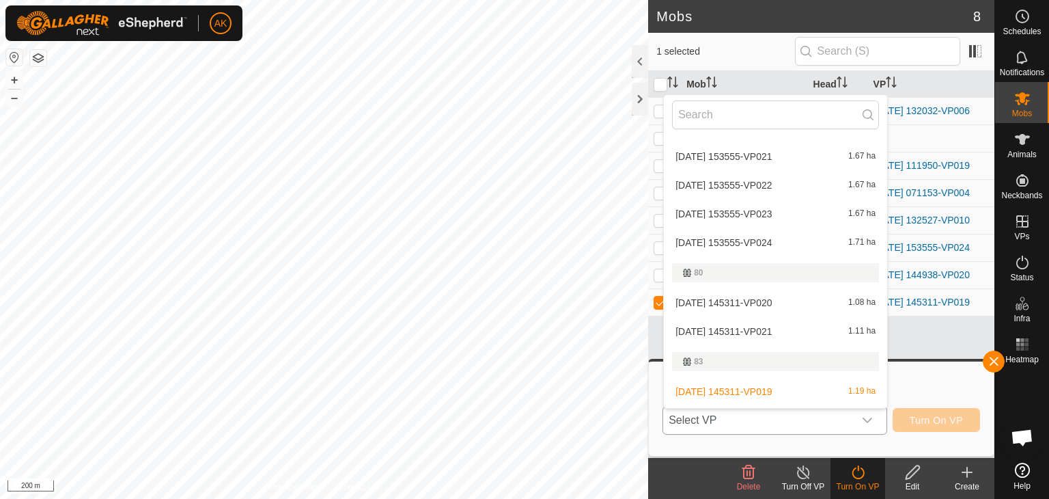
scroll to position [421, 0]
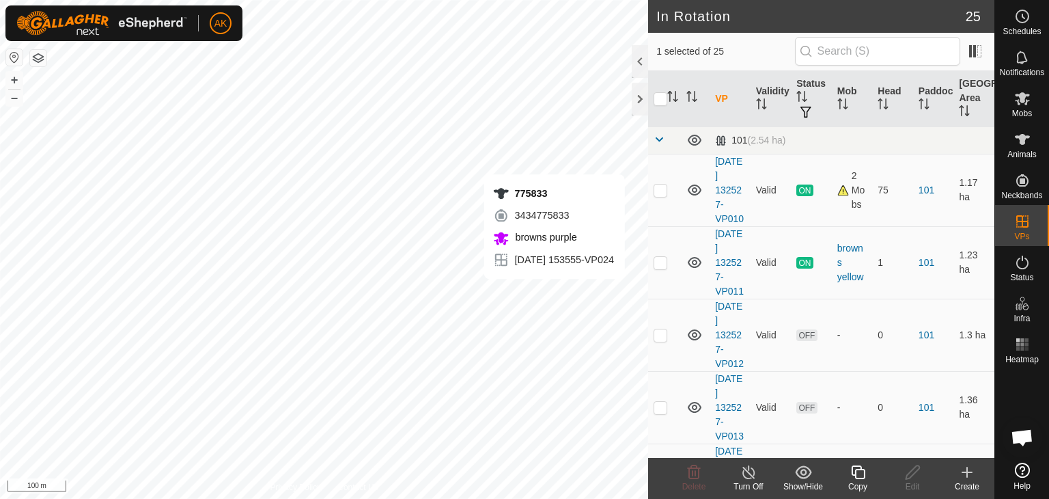
click at [860, 474] on icon at bounding box center [858, 472] width 17 height 16
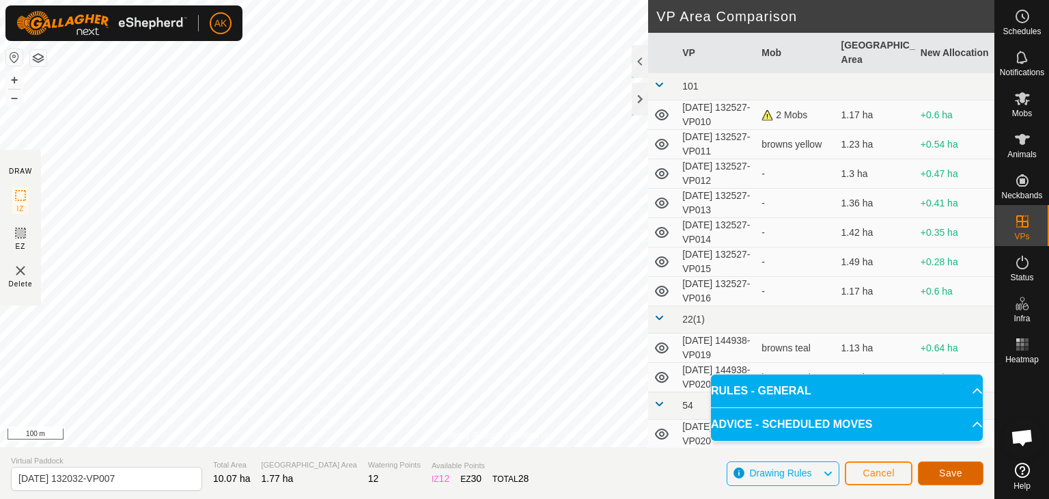
click at [953, 471] on span "Save" at bounding box center [950, 472] width 23 height 11
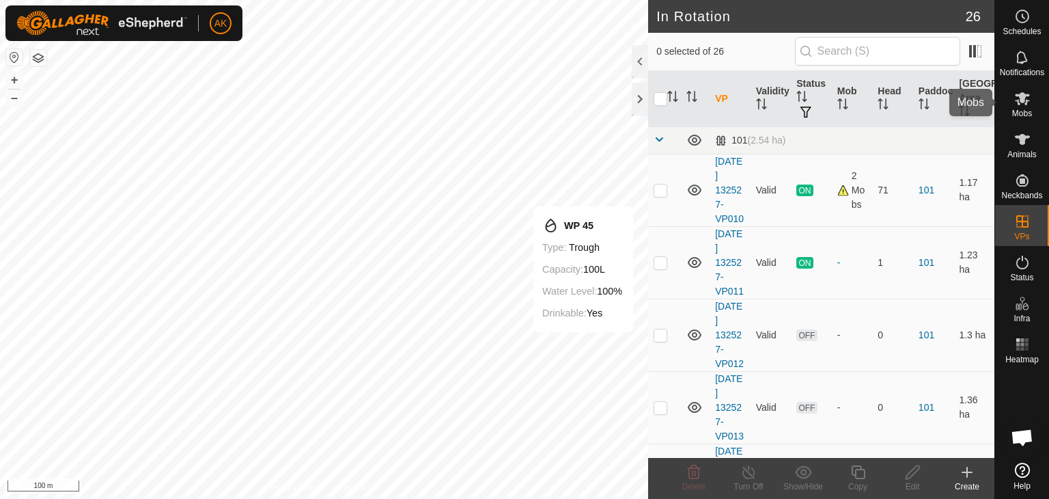
click at [1026, 96] on icon at bounding box center [1022, 98] width 15 height 13
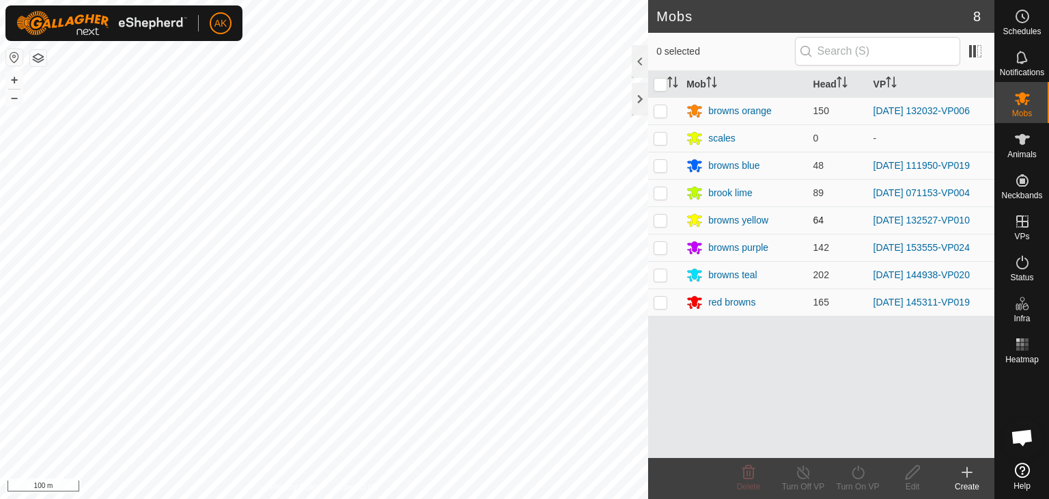
click at [661, 221] on p-checkbox at bounding box center [661, 220] width 14 height 11
checkbox input "true"
click at [858, 479] on icon at bounding box center [858, 472] width 17 height 16
click at [860, 471] on icon at bounding box center [858, 472] width 17 height 16
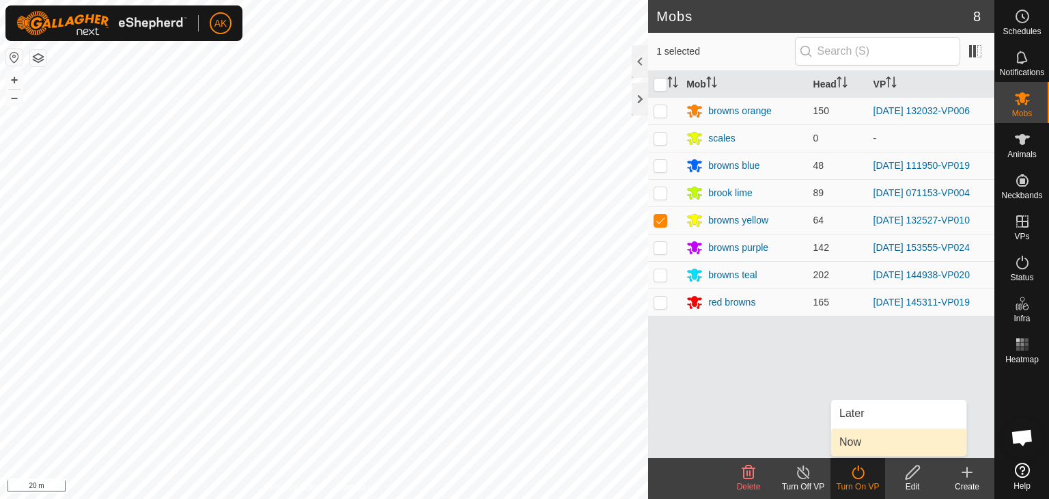
click at [859, 446] on link "Now" at bounding box center [898, 441] width 135 height 27
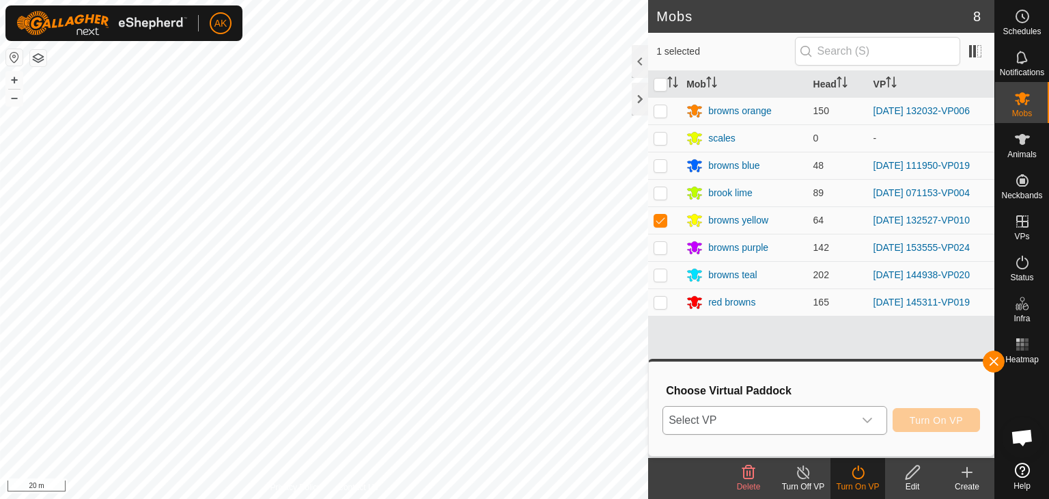
click at [808, 415] on span "Select VP" at bounding box center [758, 419] width 191 height 27
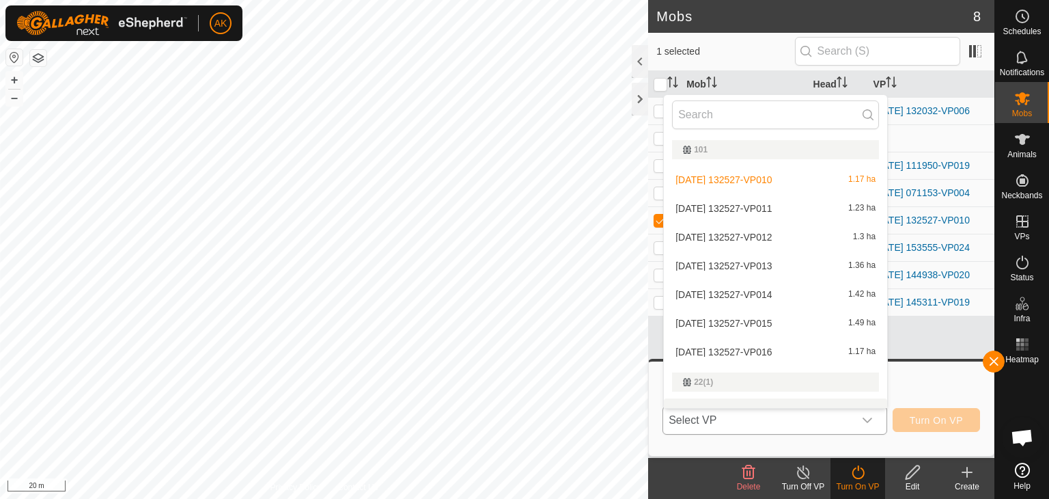
scroll to position [18, 0]
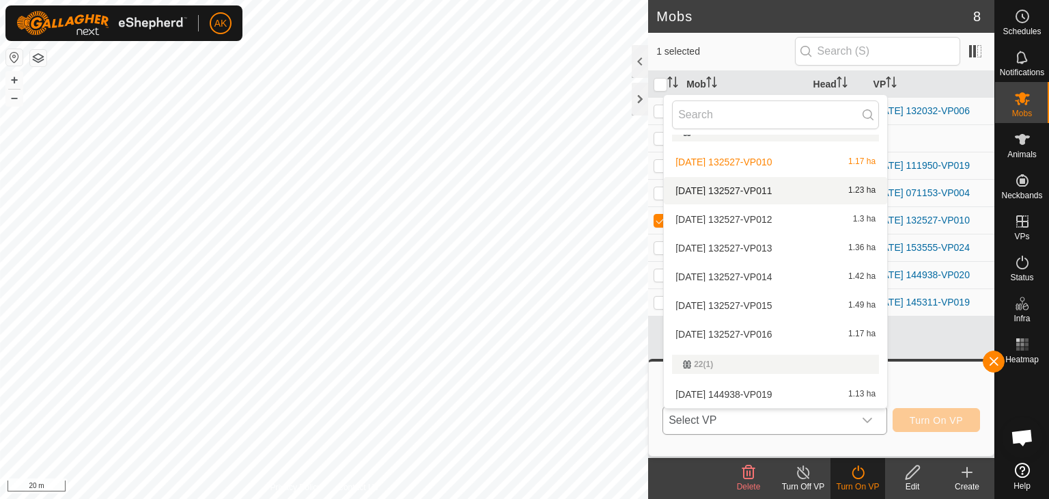
click at [721, 189] on li "[DATE] 132527-VP011 1.23 ha" at bounding box center [775, 190] width 223 height 27
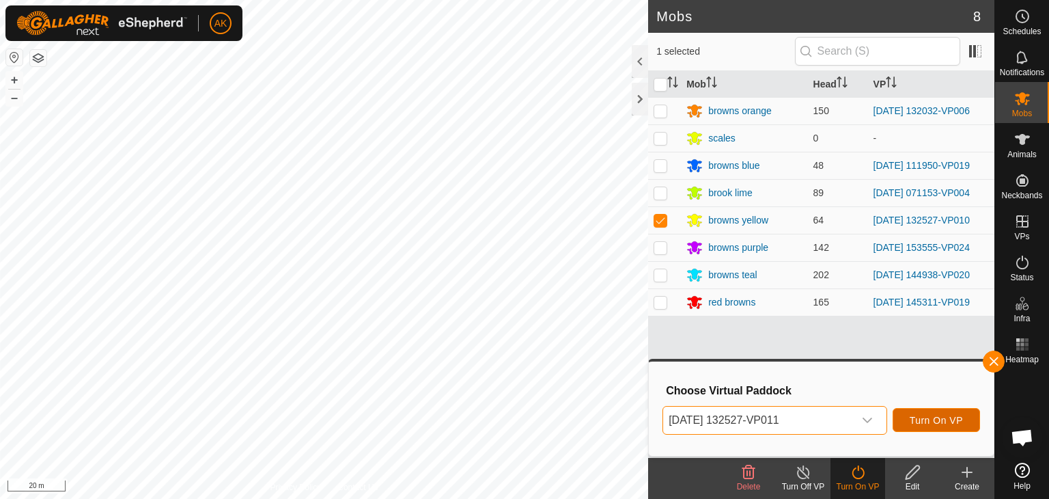
click at [941, 426] on button "Turn On VP" at bounding box center [936, 420] width 87 height 24
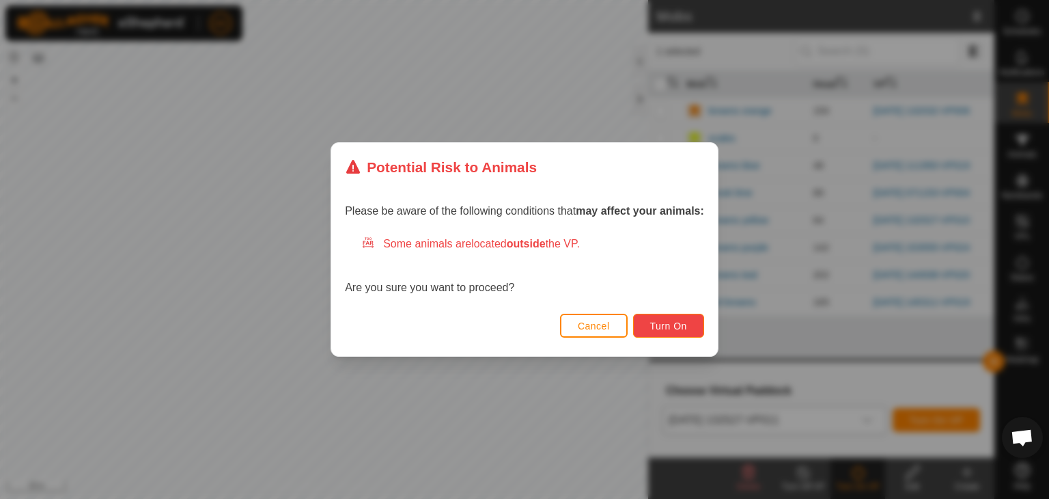
click at [687, 323] on span "Turn On" at bounding box center [668, 325] width 37 height 11
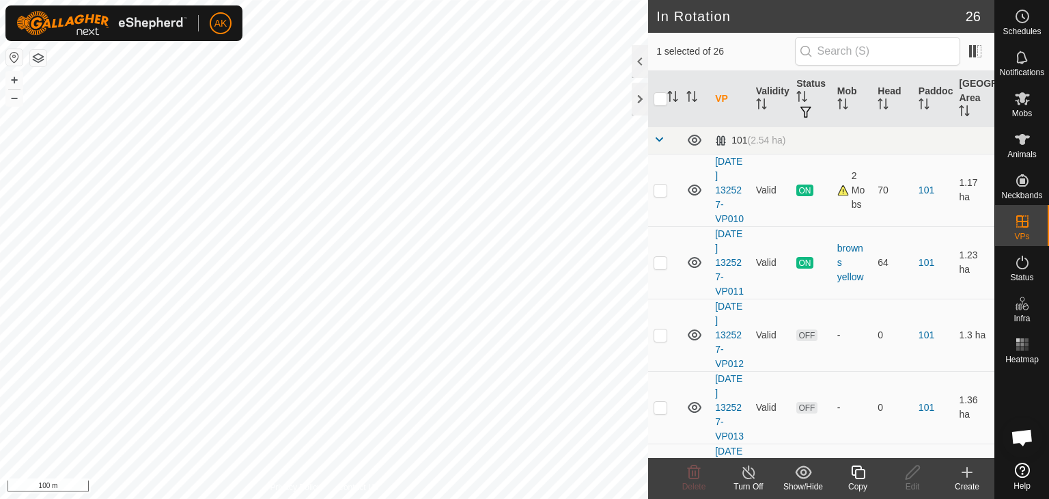
checkbox input "false"
checkbox input "true"
click at [855, 474] on icon at bounding box center [858, 472] width 14 height 14
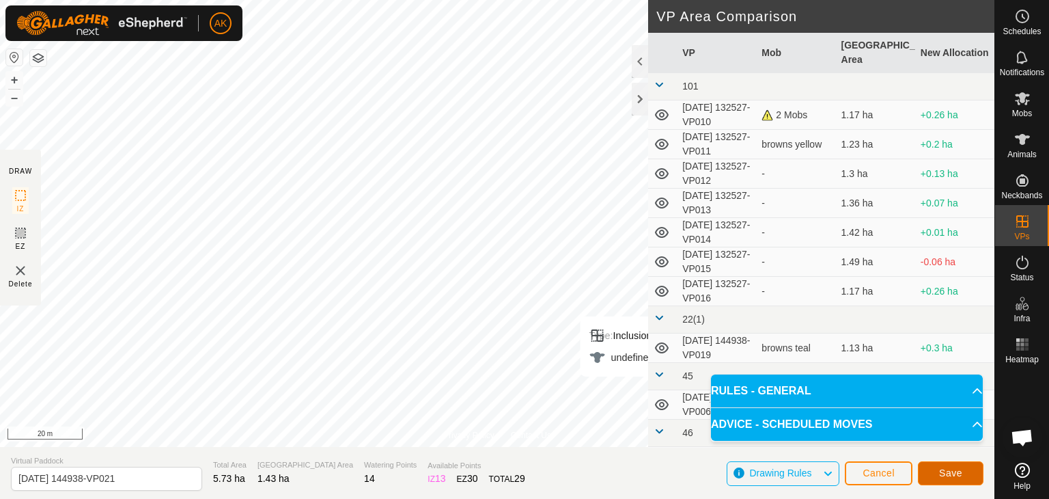
click at [942, 468] on span "Save" at bounding box center [950, 472] width 23 height 11
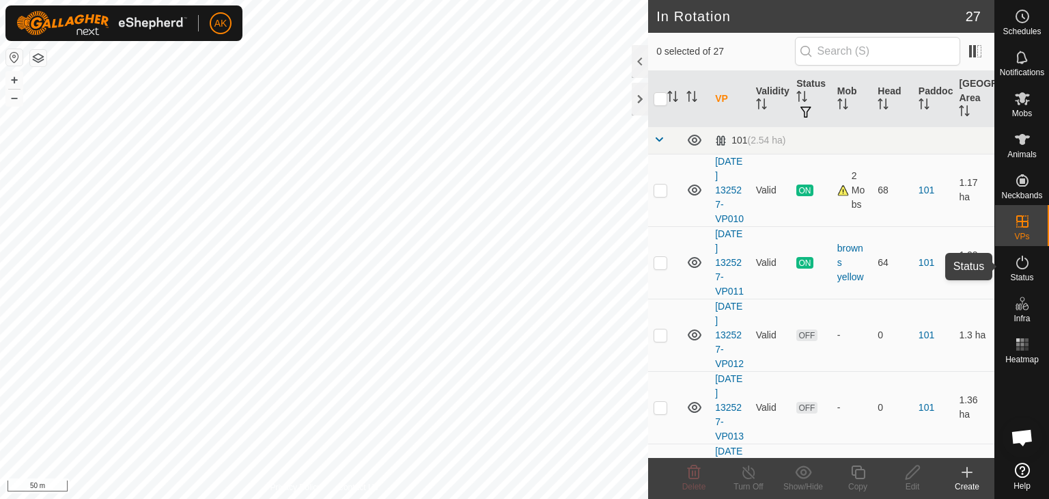
click at [1023, 262] on icon at bounding box center [1022, 262] width 16 height 16
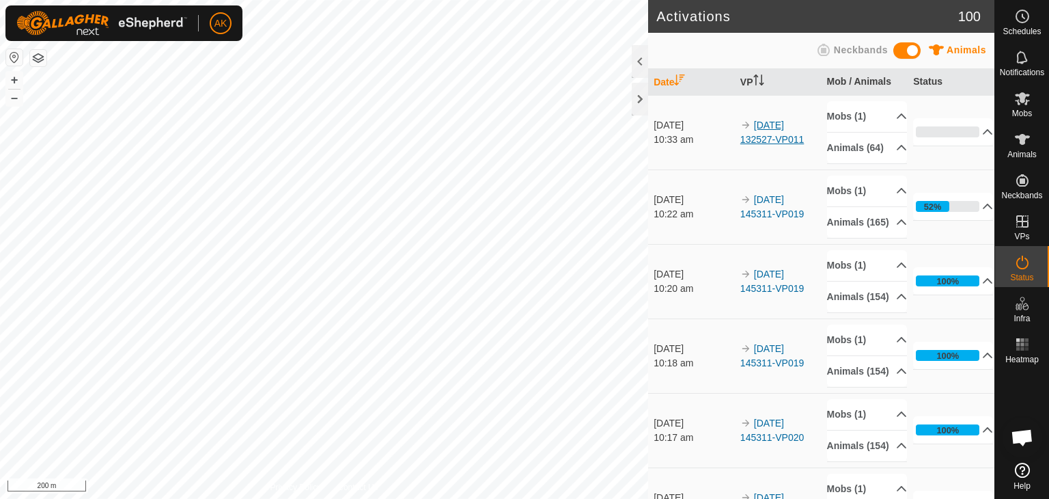
click at [771, 131] on link "[DATE] 132527-VP011" at bounding box center [773, 132] width 64 height 25
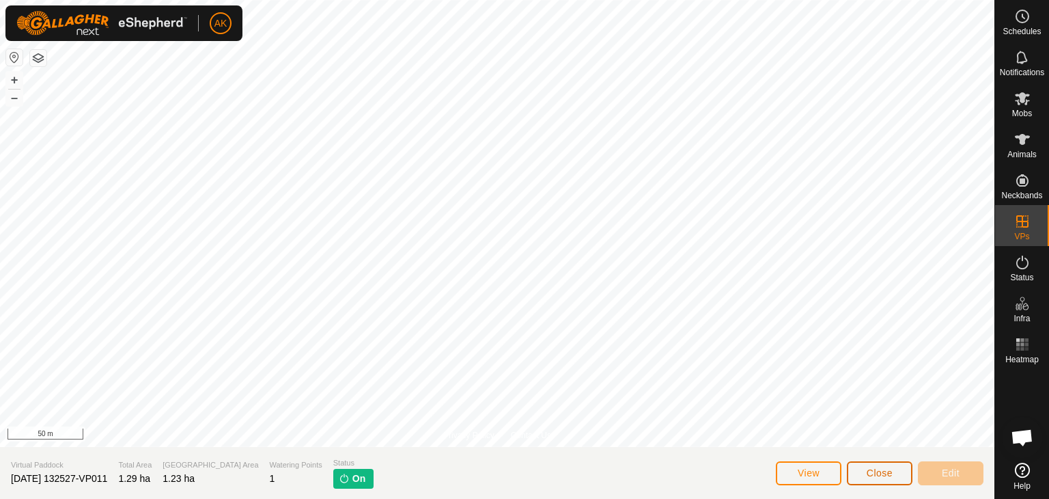
click at [883, 465] on button "Close" at bounding box center [880, 473] width 66 height 24
